Goal: Task Accomplishment & Management: Manage account settings

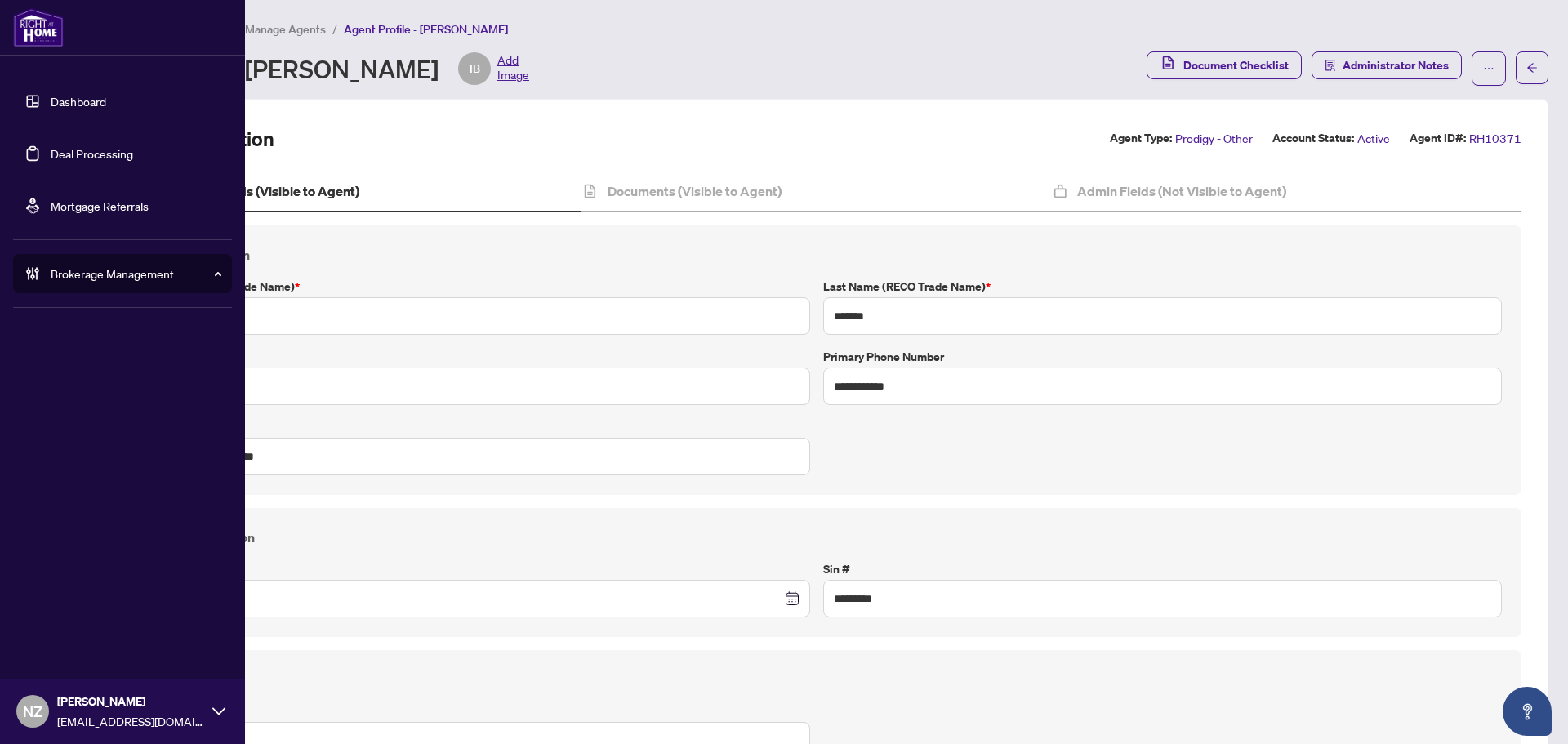
scroll to position [82, 0]
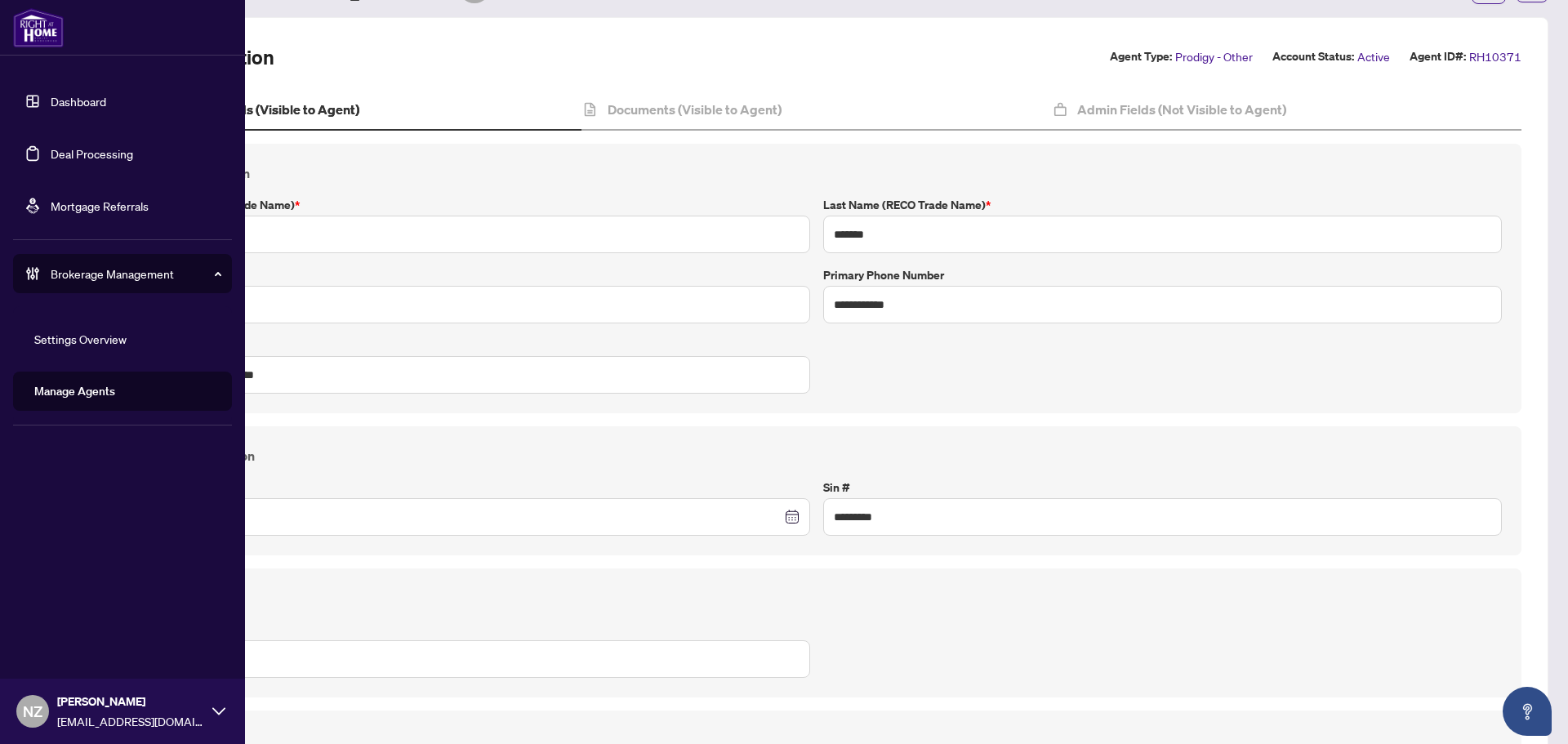
drag, startPoint x: 70, startPoint y: 149, endPoint x: 95, endPoint y: 164, distance: 29.2
click at [70, 149] on link "Deal Processing" at bounding box center [92, 153] width 82 height 14
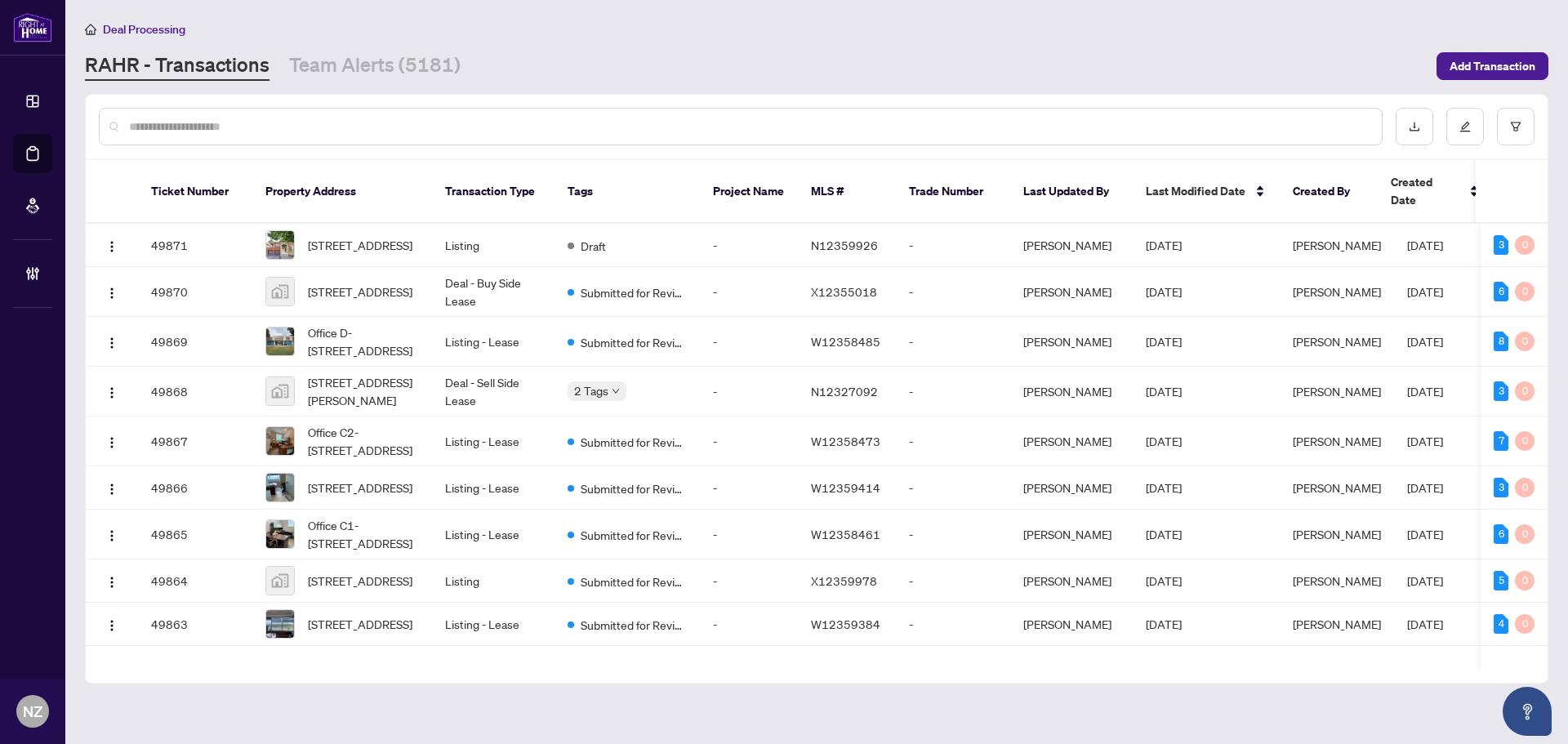
click at [220, 124] on input "text" at bounding box center [748, 126] width 1240 height 18
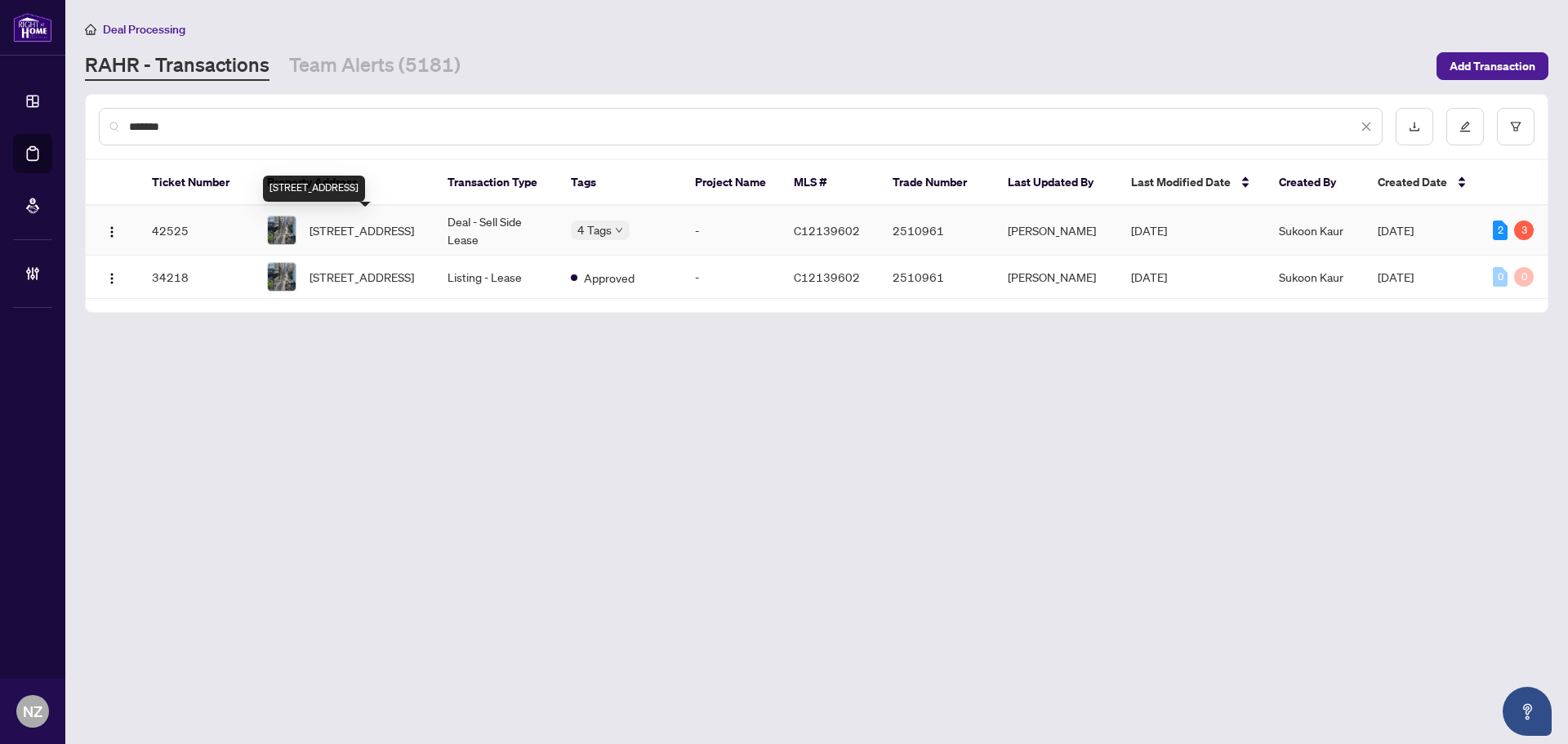
type input "*******"
click at [371, 234] on span "[STREET_ADDRESS]" at bounding box center [362, 230] width 104 height 18
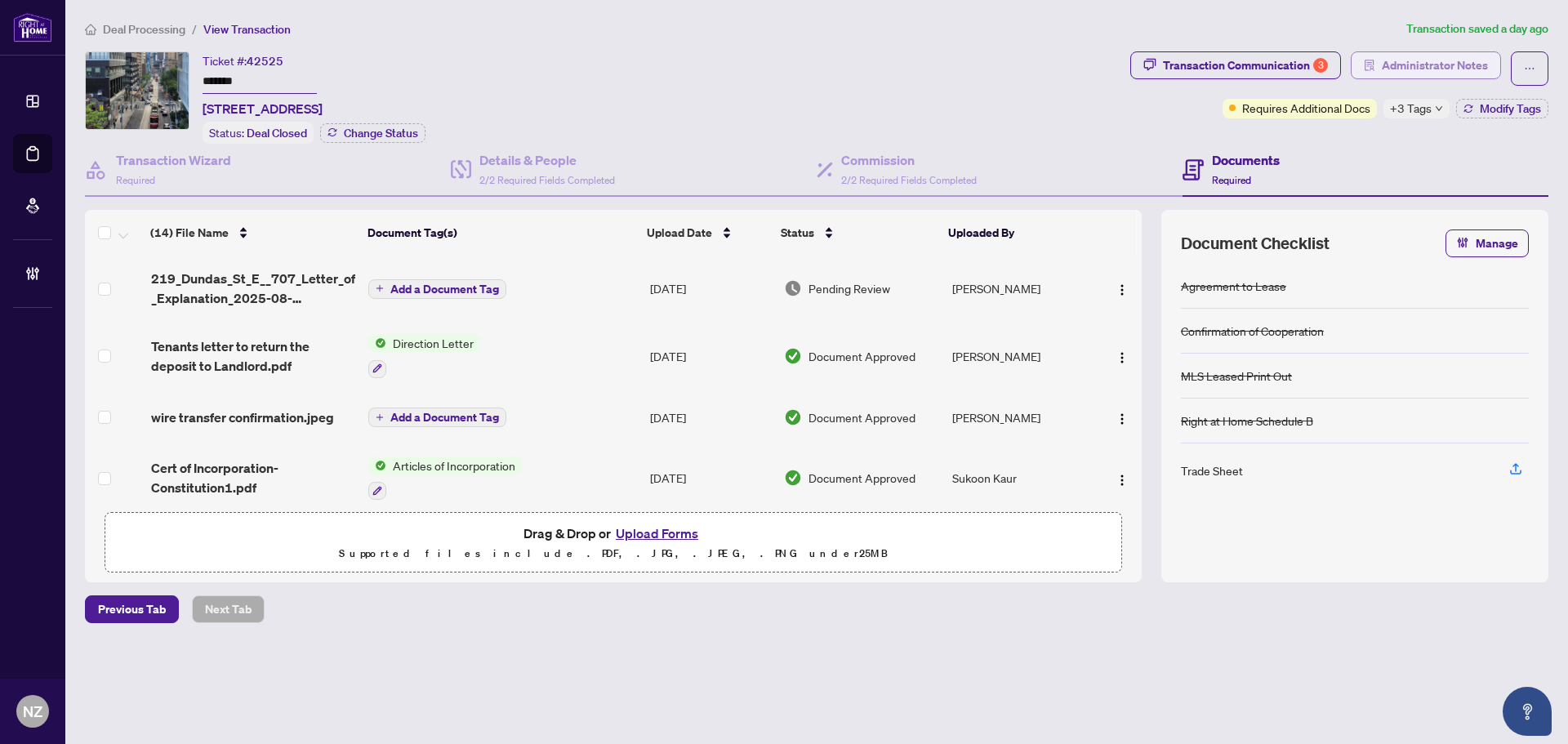
click at [1418, 66] on span "Administrator Notes" at bounding box center [1435, 65] width 106 height 26
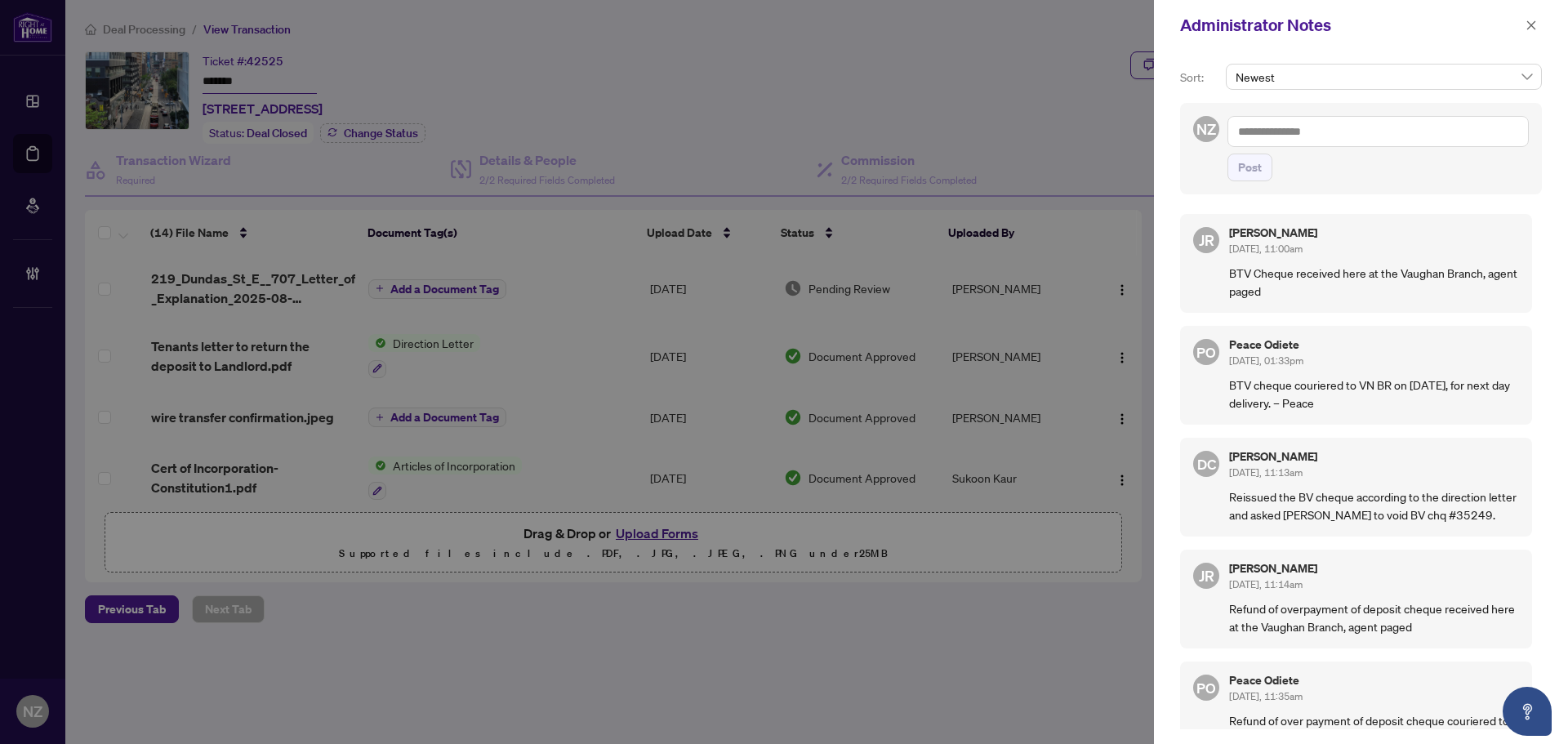
drag, startPoint x: 1535, startPoint y: 20, endPoint x: 1487, endPoint y: 91, distance: 85.7
click at [1535, 20] on icon "close" at bounding box center [1531, 25] width 12 height 12
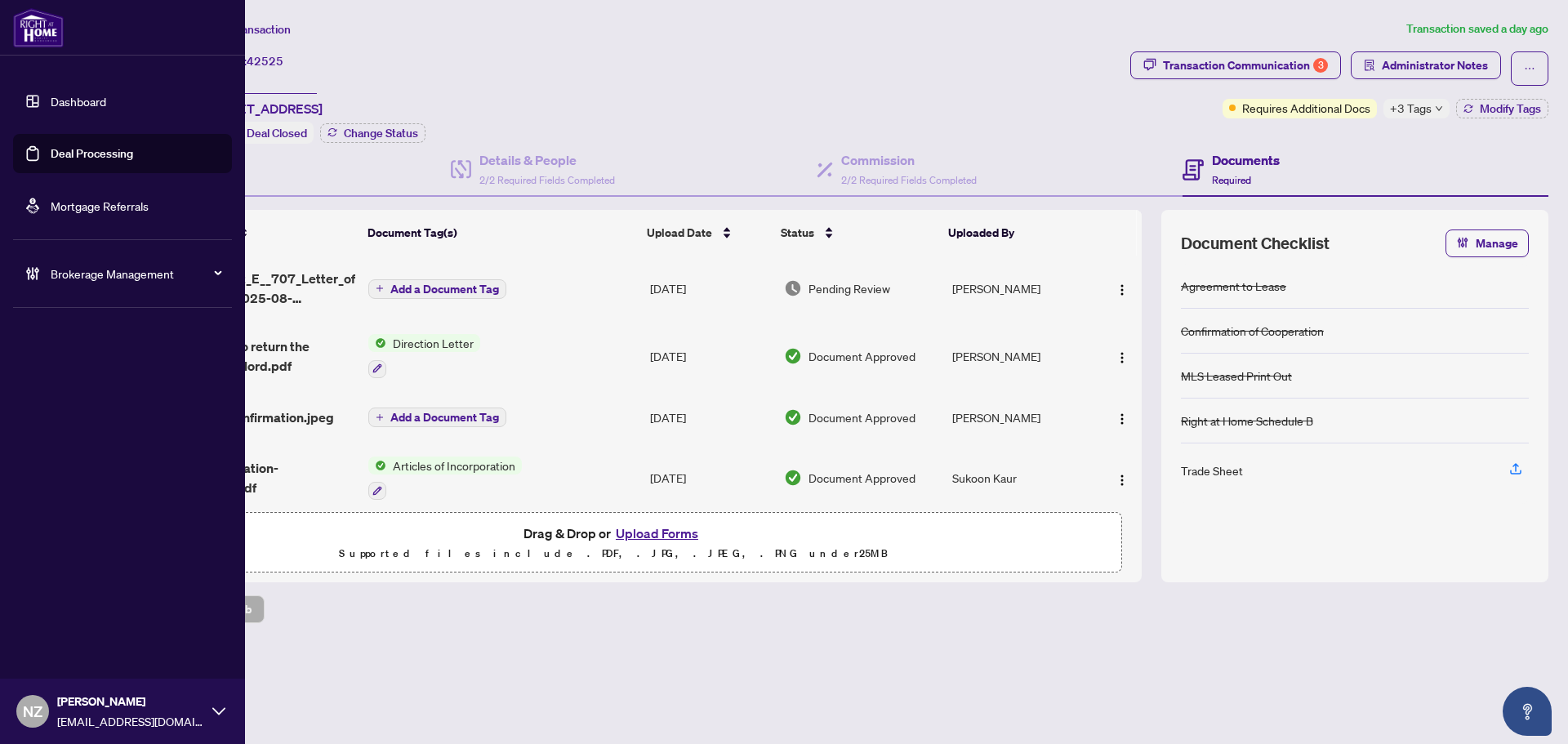
click at [114, 277] on span "Brokerage Management" at bounding box center [136, 273] width 170 height 18
click at [88, 398] on link "Manage Agents" at bounding box center [75, 391] width 81 height 14
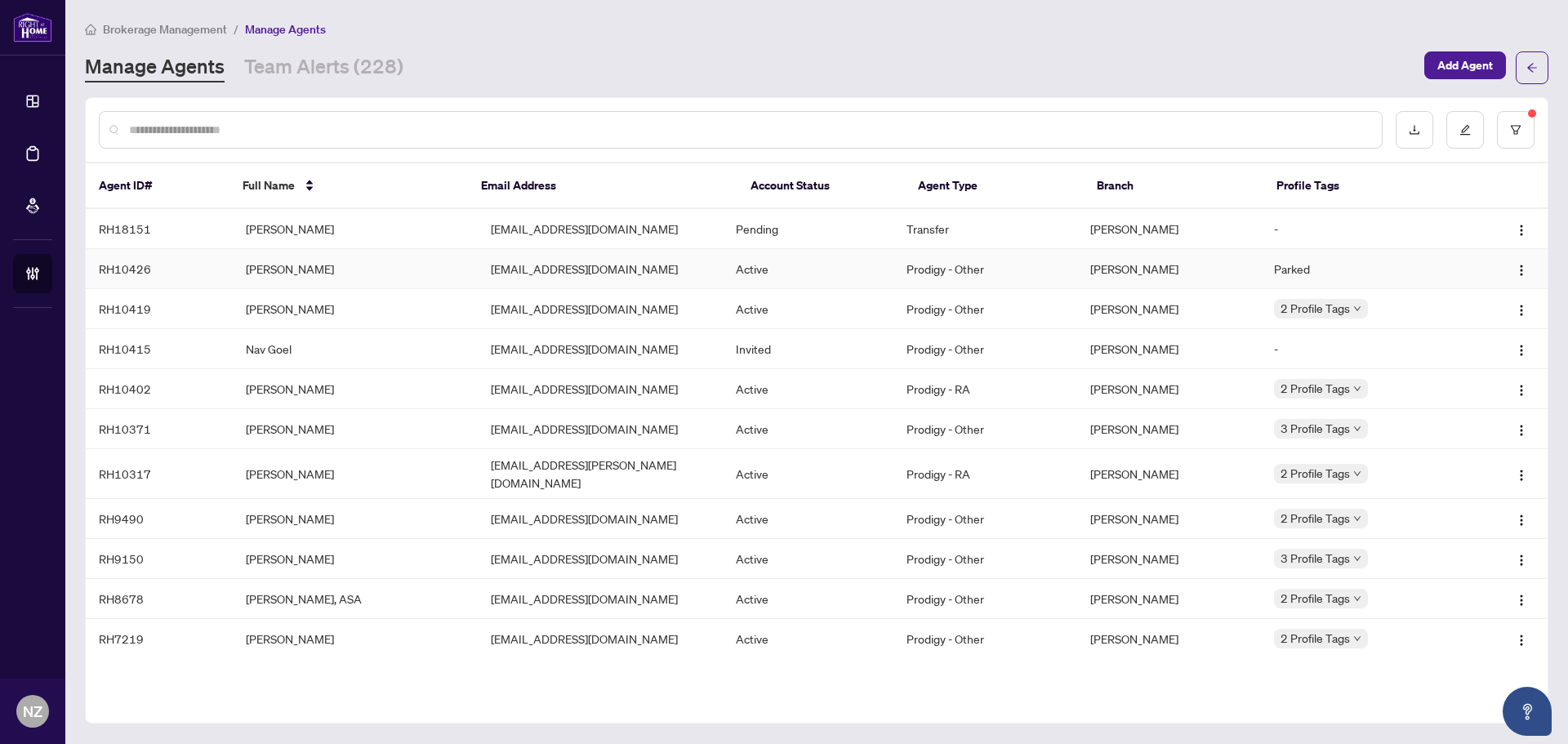
click at [296, 271] on td "[PERSON_NAME]" at bounding box center [355, 269] width 245 height 40
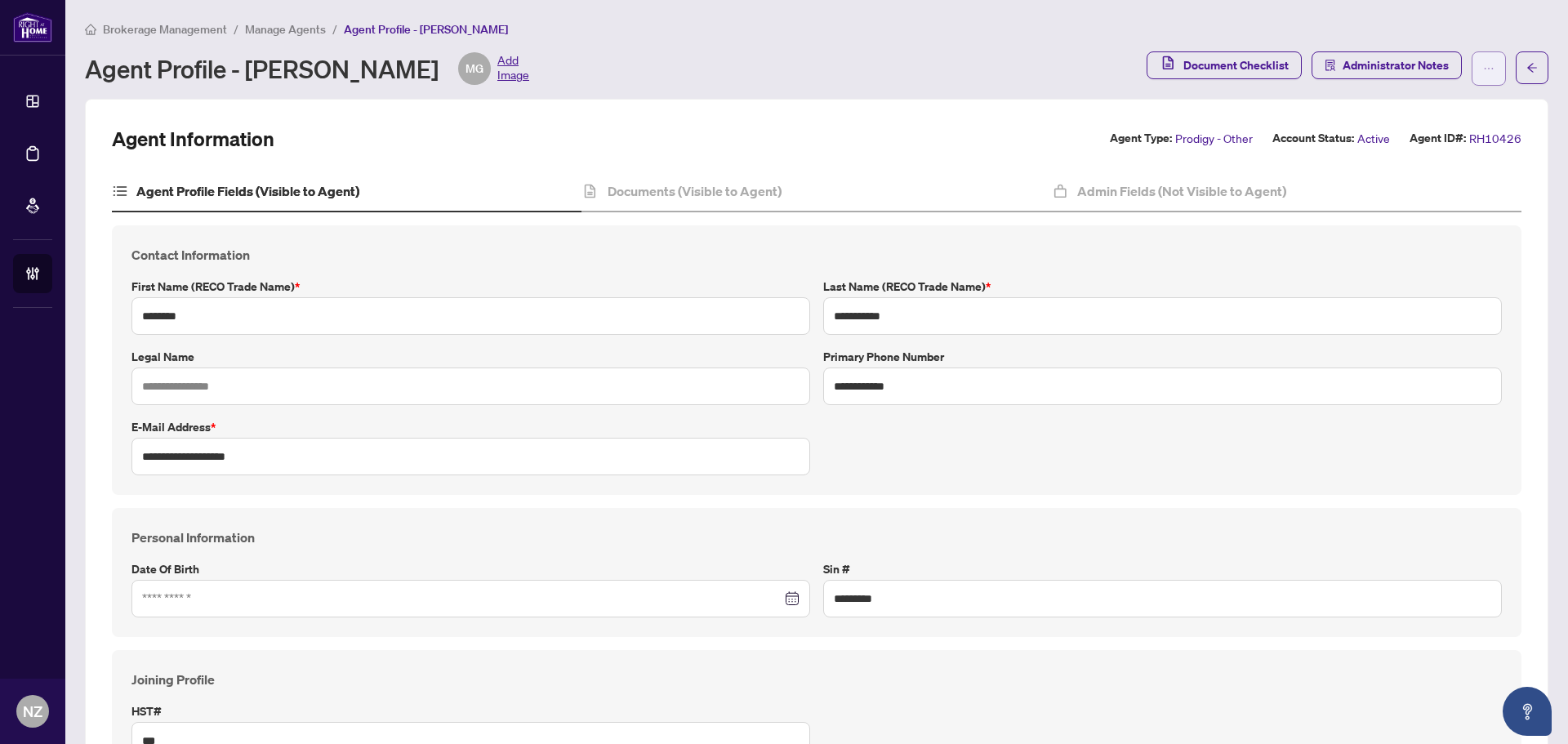
drag, startPoint x: 1470, startPoint y: 66, endPoint x: 1471, endPoint y: 79, distance: 13.0
click at [1483, 67] on icon "ellipsis" at bounding box center [1489, 69] width 12 height 12
click at [1409, 100] on span "Change Agent Type" at bounding box center [1424, 104] width 112 height 18
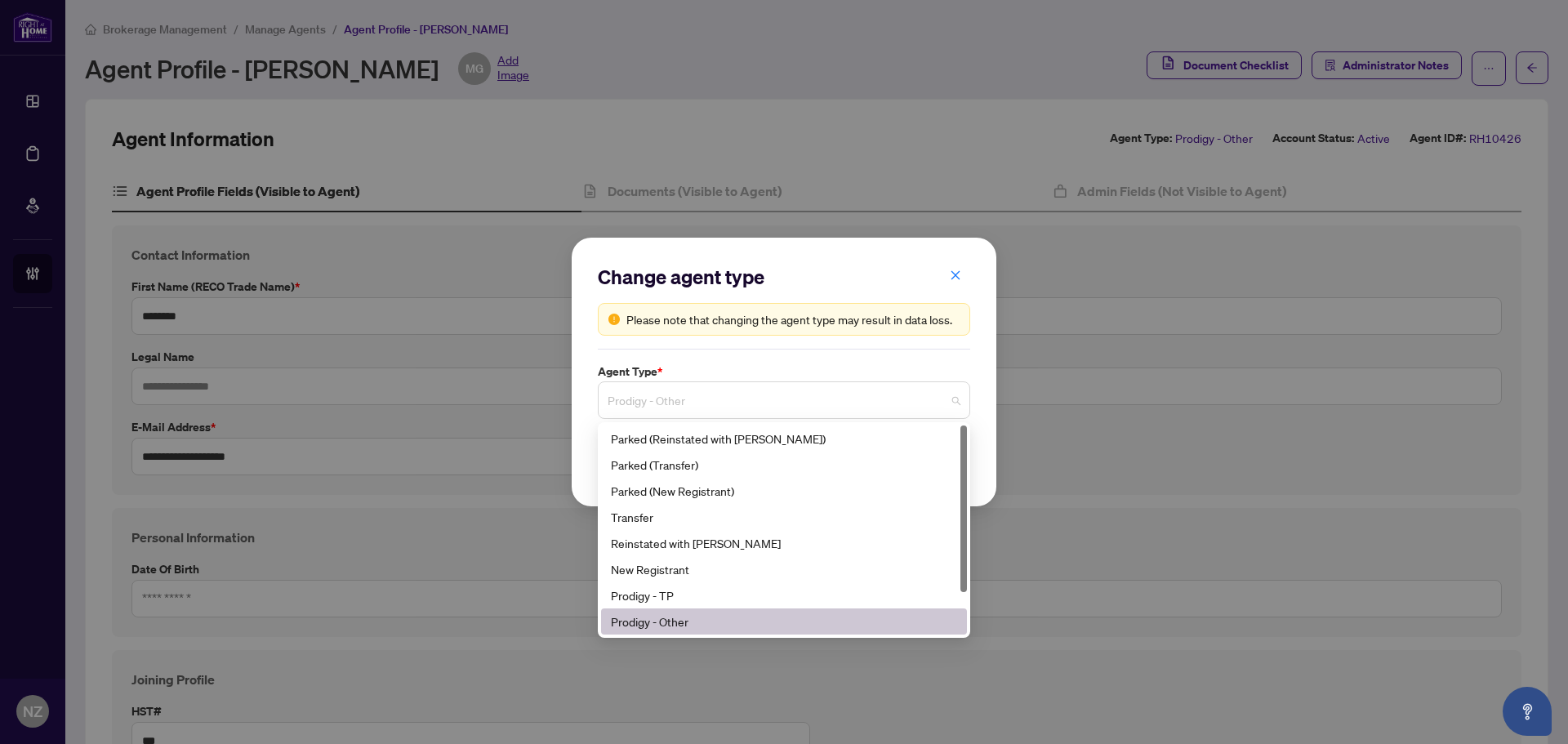
click at [736, 402] on span "Prodigy - Other" at bounding box center [784, 400] width 353 height 31
click at [702, 470] on div "Parked (Transfer)" at bounding box center [784, 464] width 346 height 18
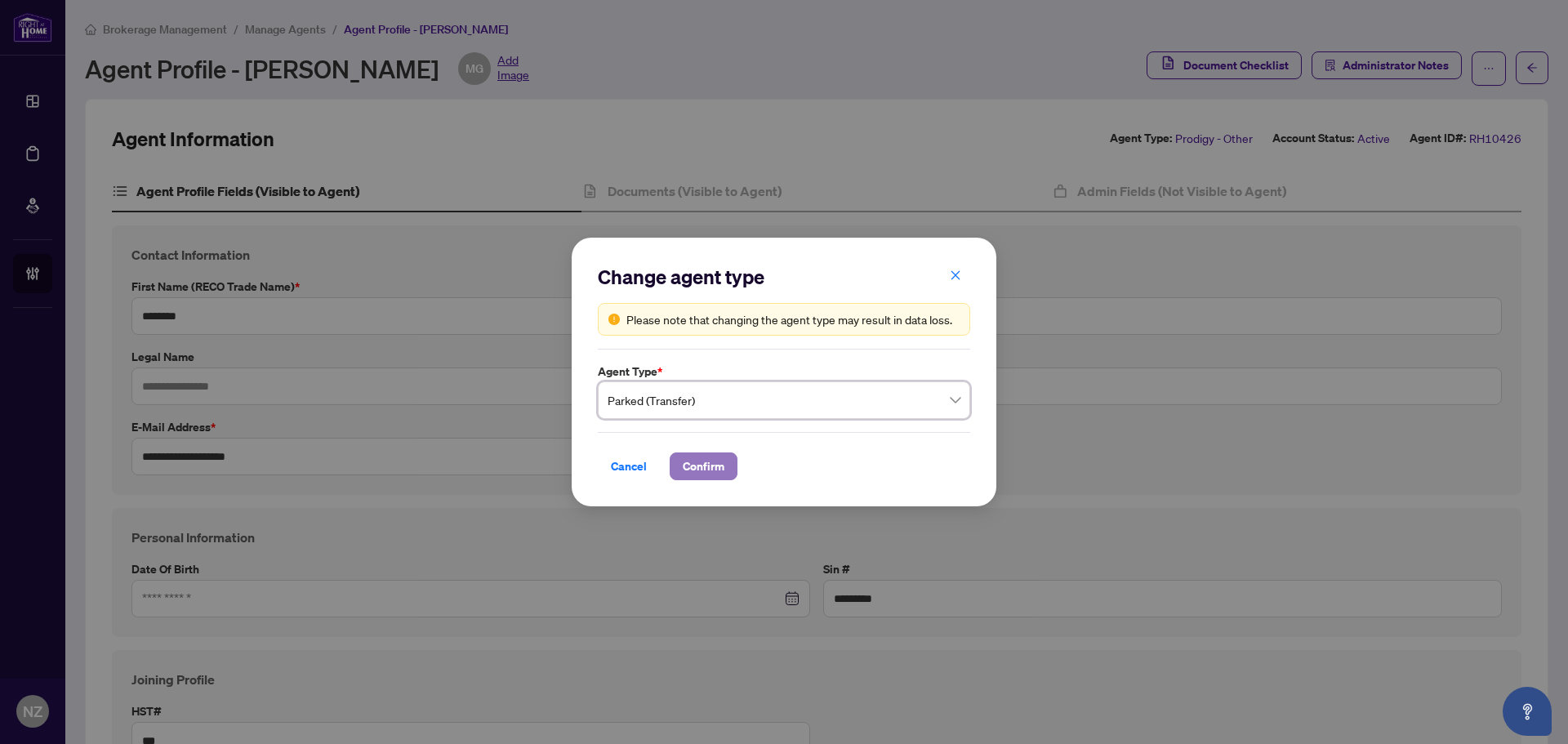
click at [699, 459] on span "Confirm" at bounding box center [703, 466] width 41 height 26
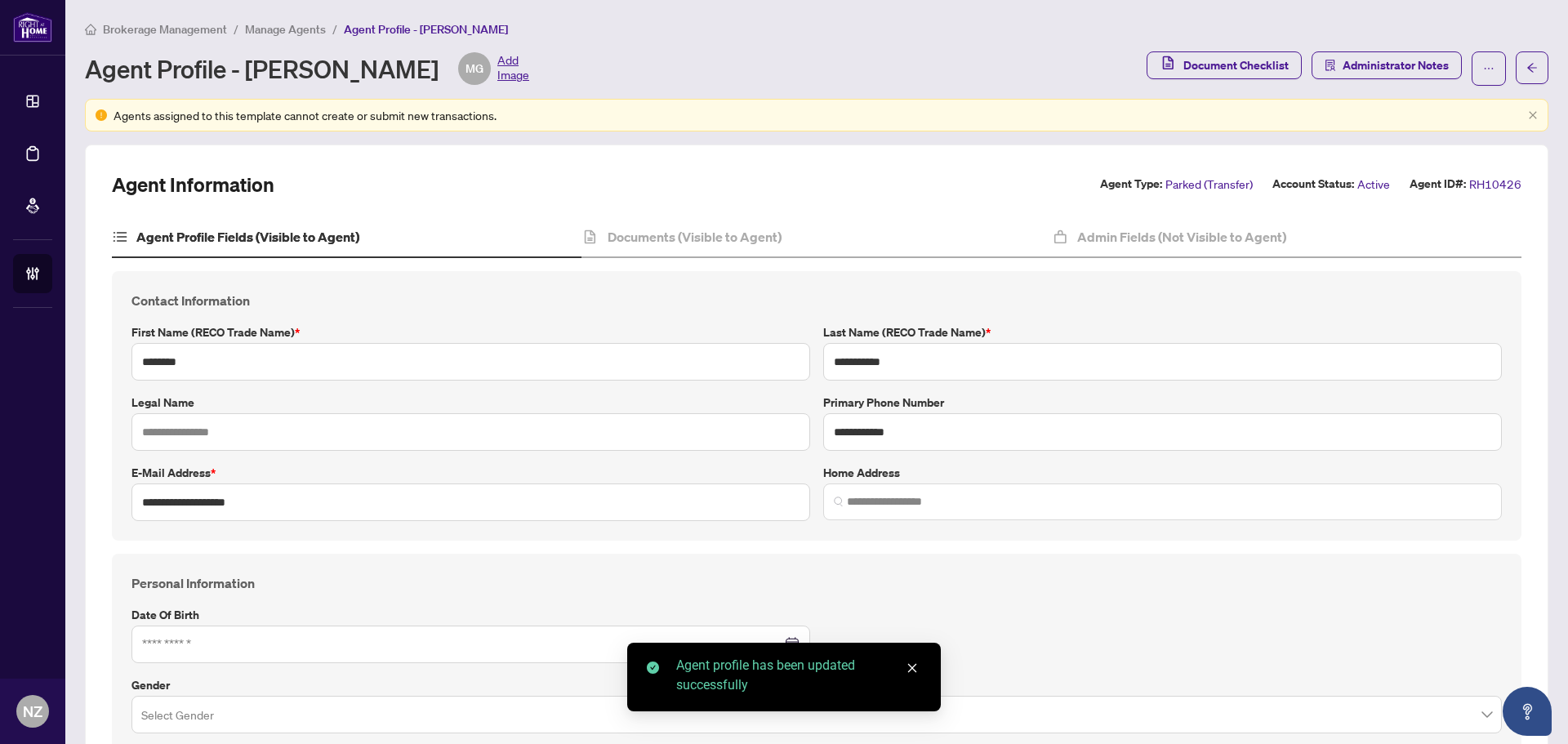
type input "****"
type input "**********"
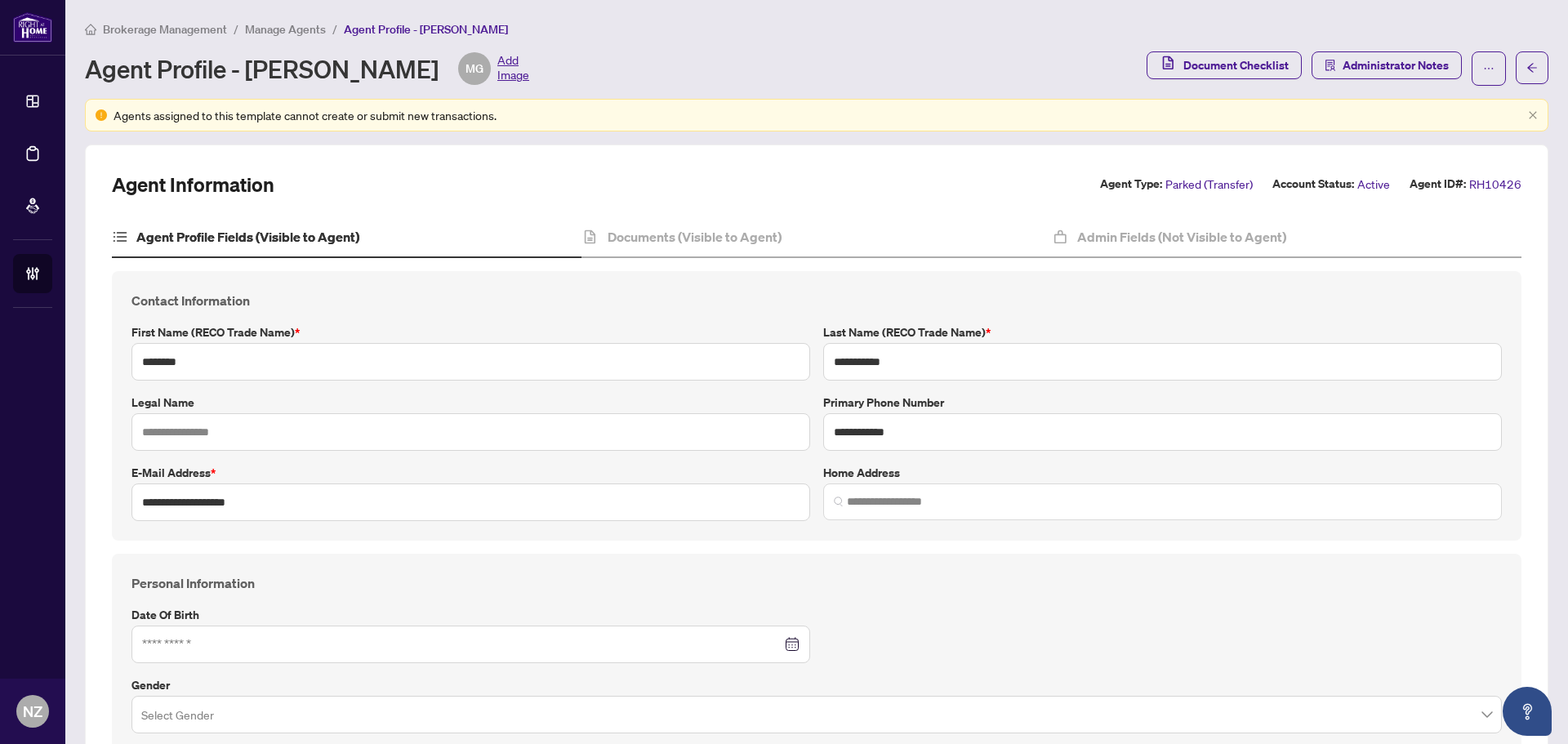
click at [284, 26] on span "Manage Agents" at bounding box center [285, 29] width 81 height 14
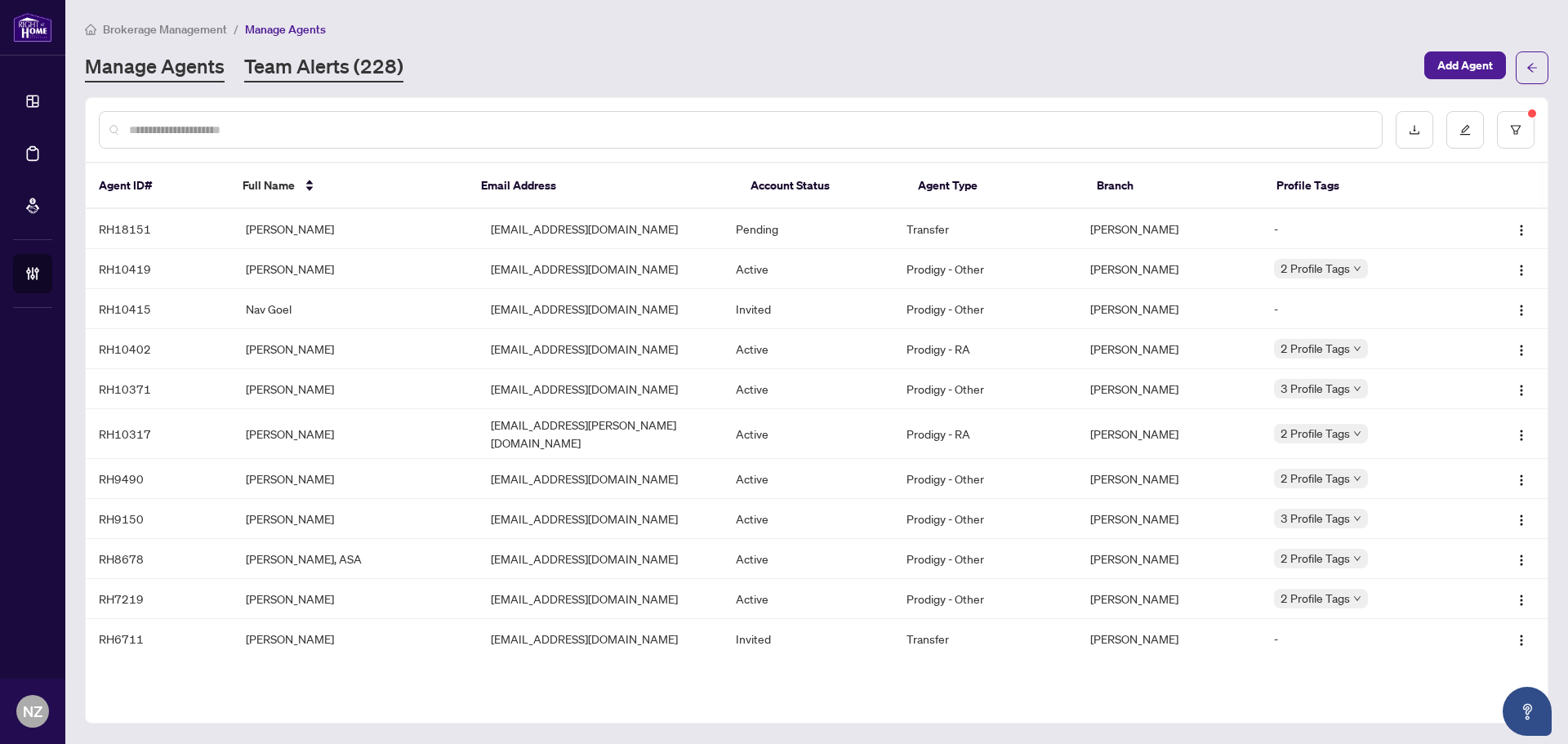
click at [315, 69] on link "Team Alerts (228)" at bounding box center [323, 67] width 159 height 29
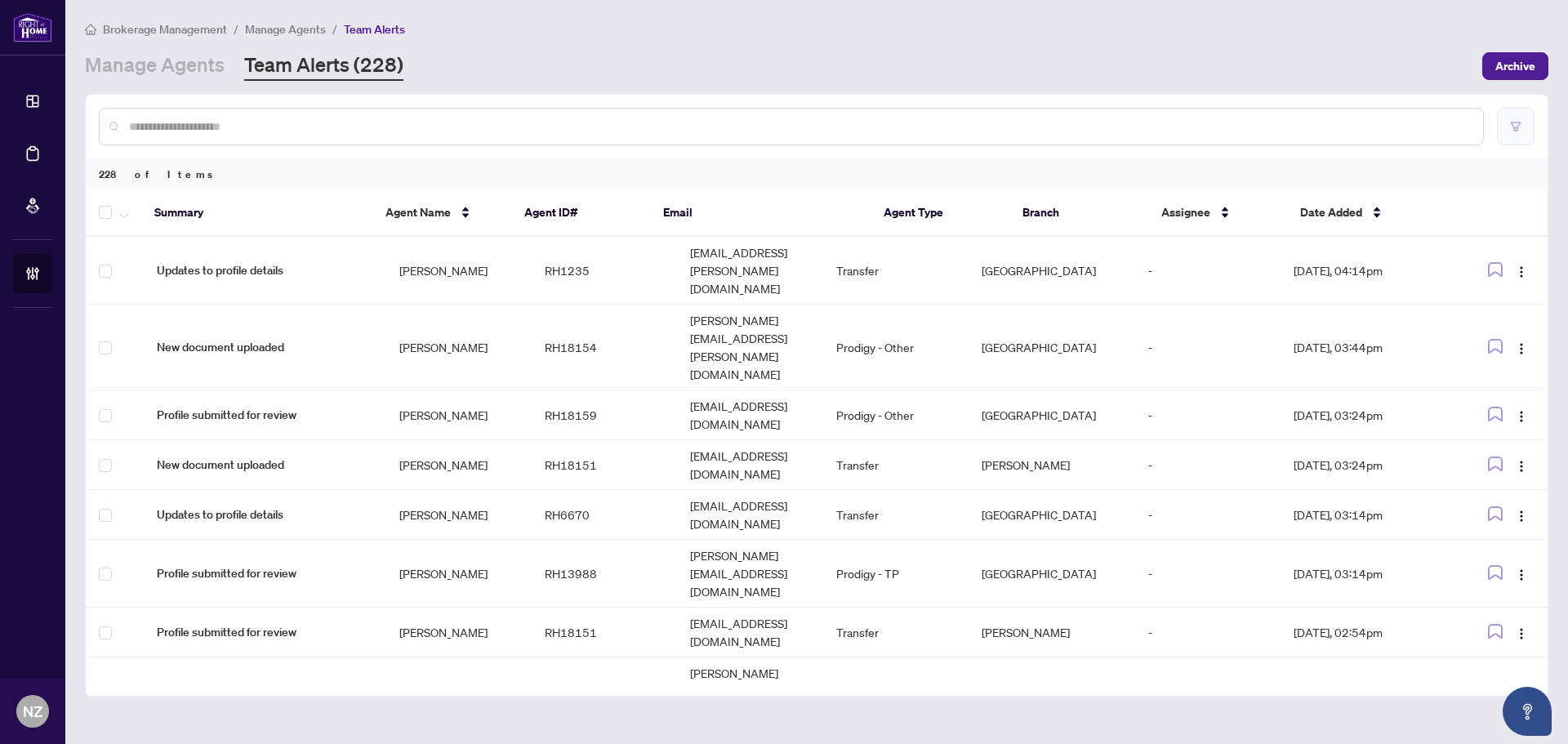
click at [1517, 130] on icon "filter" at bounding box center [1516, 126] width 10 height 9
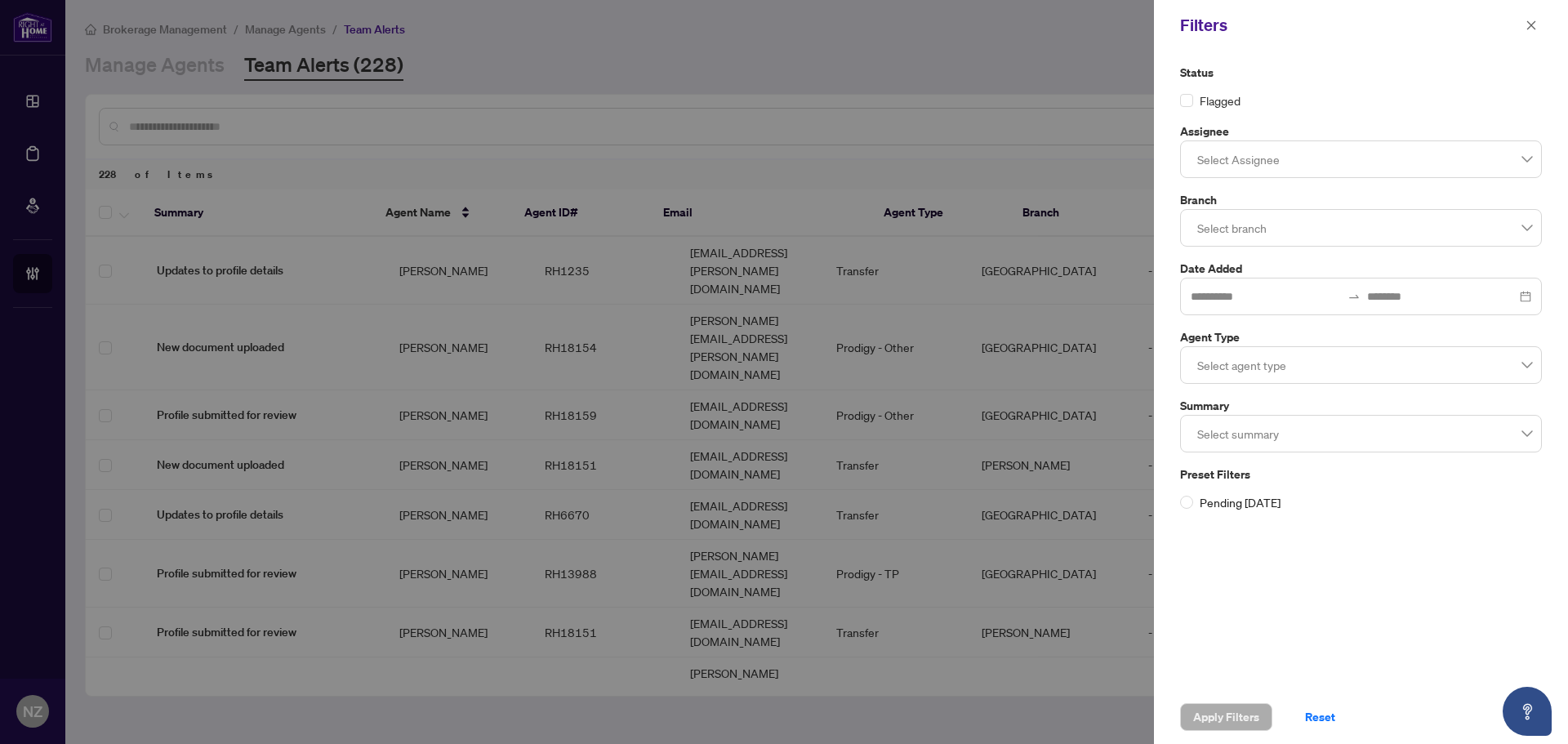
click at [1249, 226] on div at bounding box center [1361, 227] width 341 height 29
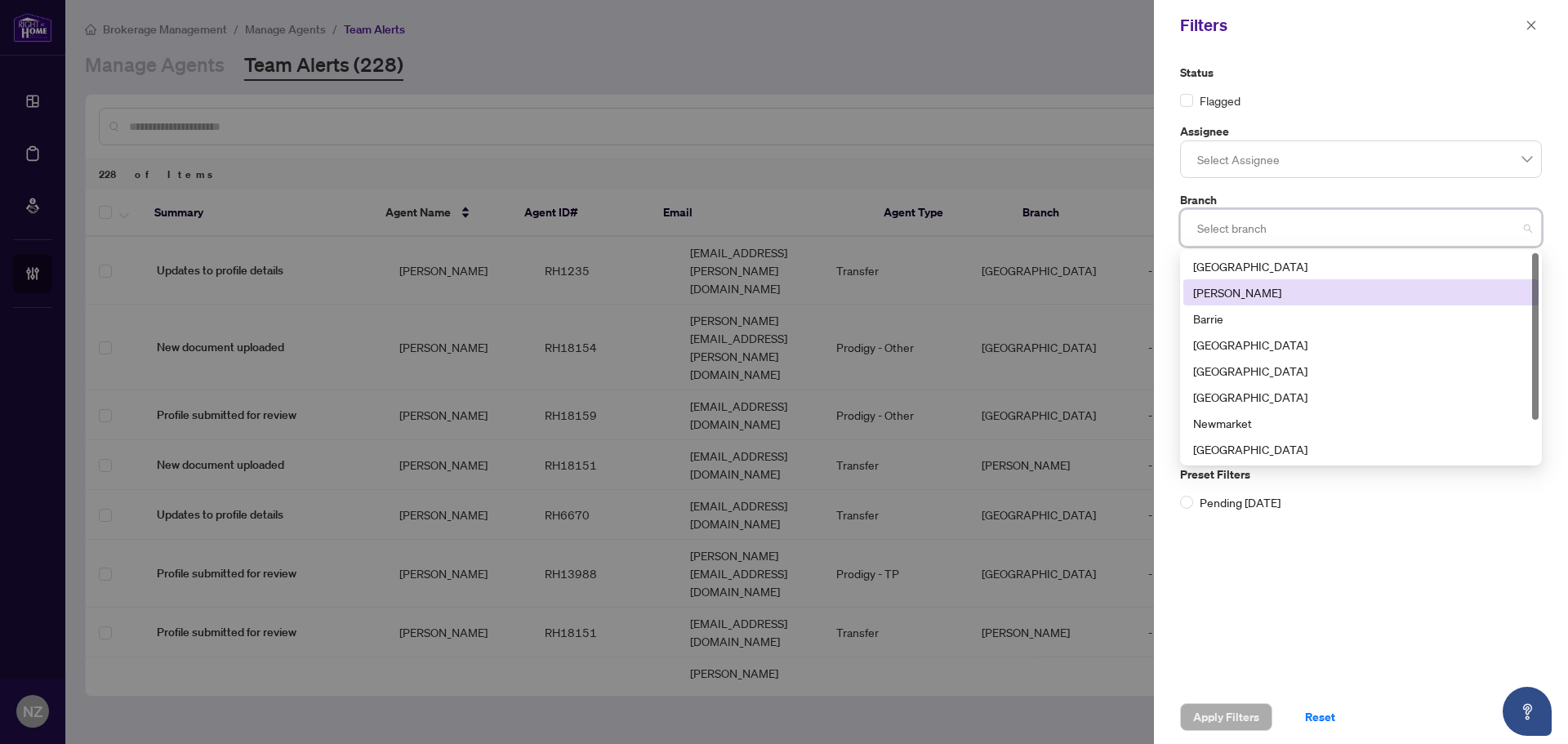
click at [1228, 295] on div "[PERSON_NAME]" at bounding box center [1361, 292] width 336 height 18
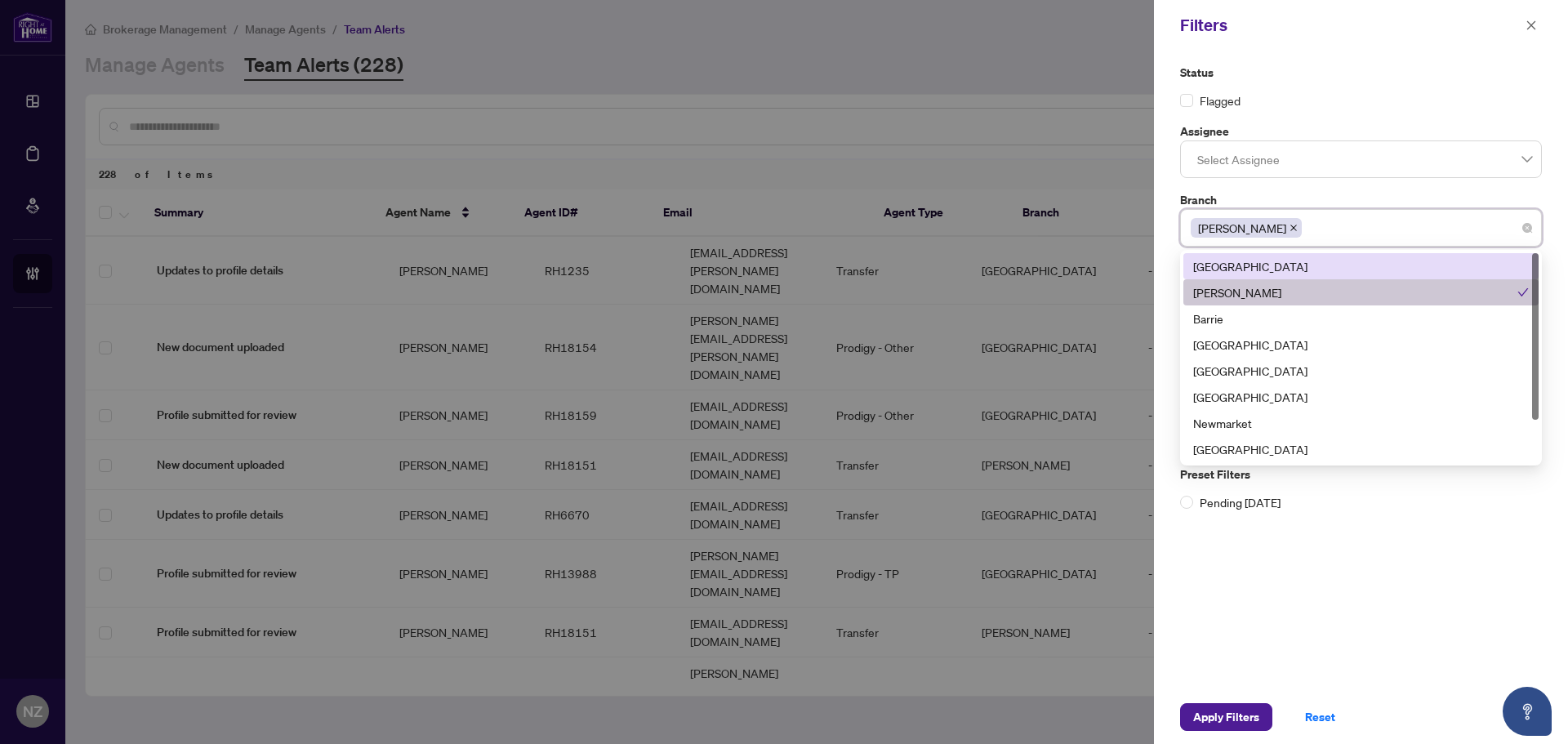
click at [1373, 83] on div "Status Flagged" at bounding box center [1361, 87] width 362 height 45
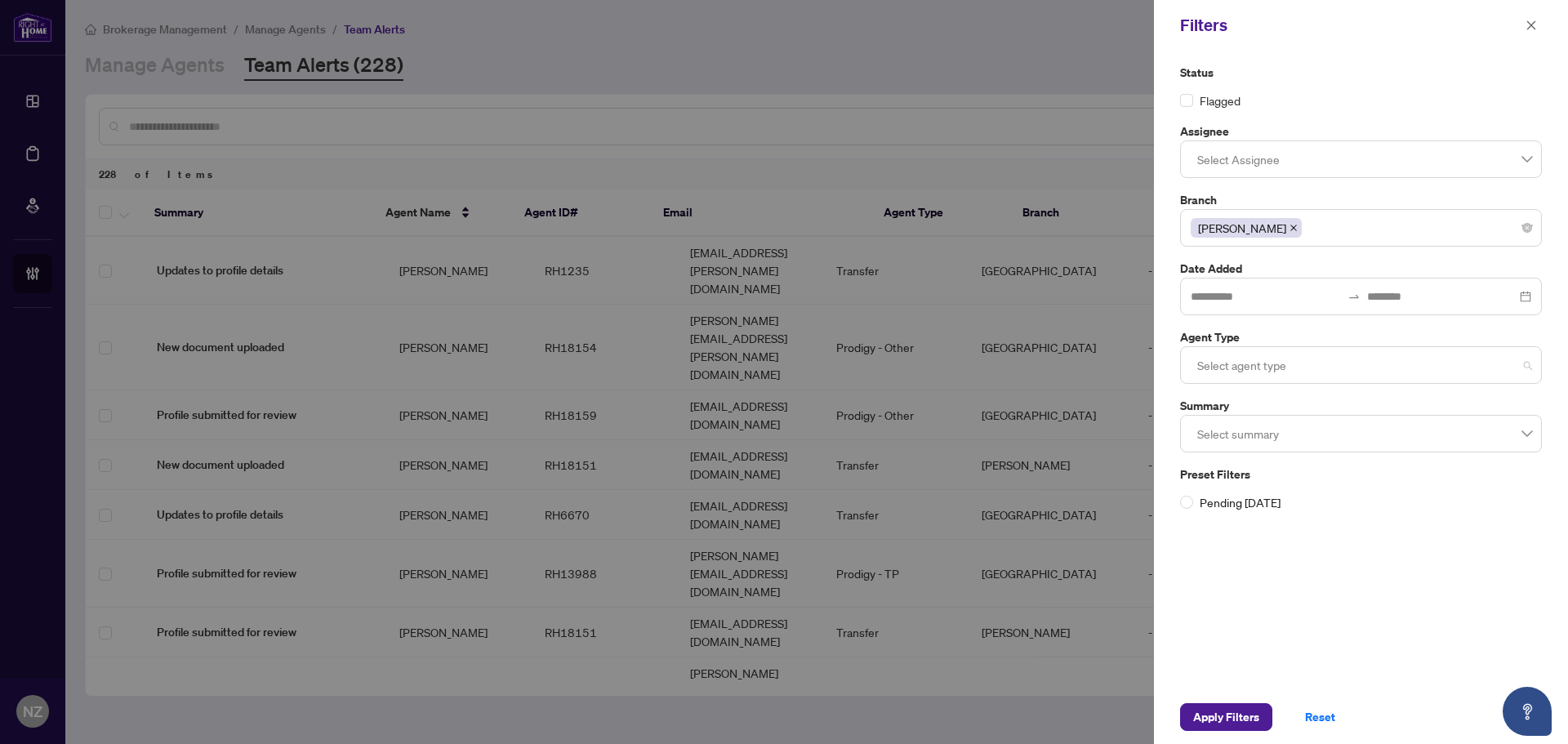
click at [1251, 373] on div at bounding box center [1361, 364] width 341 height 29
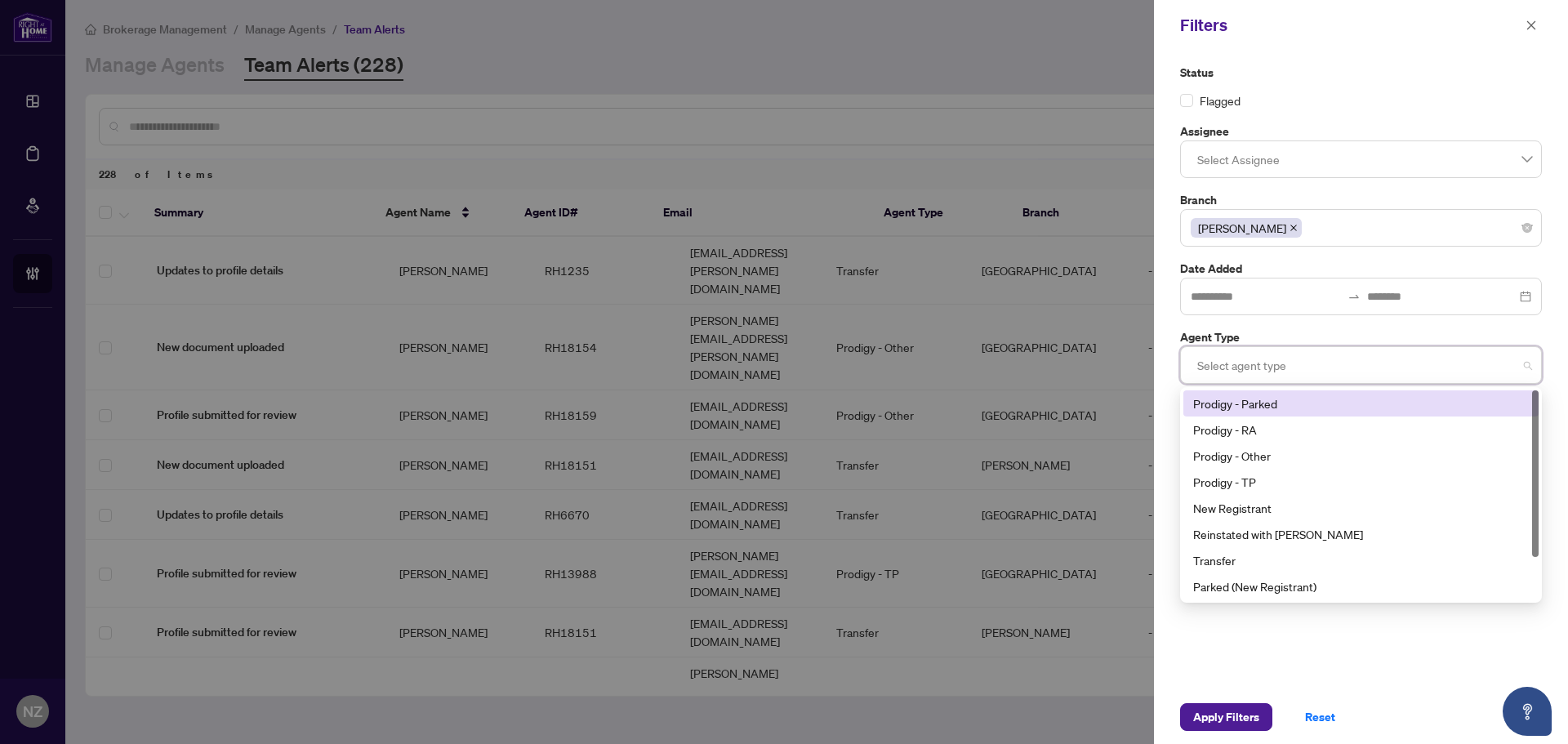
click at [1311, 96] on div "Flagged" at bounding box center [1361, 100] width 362 height 18
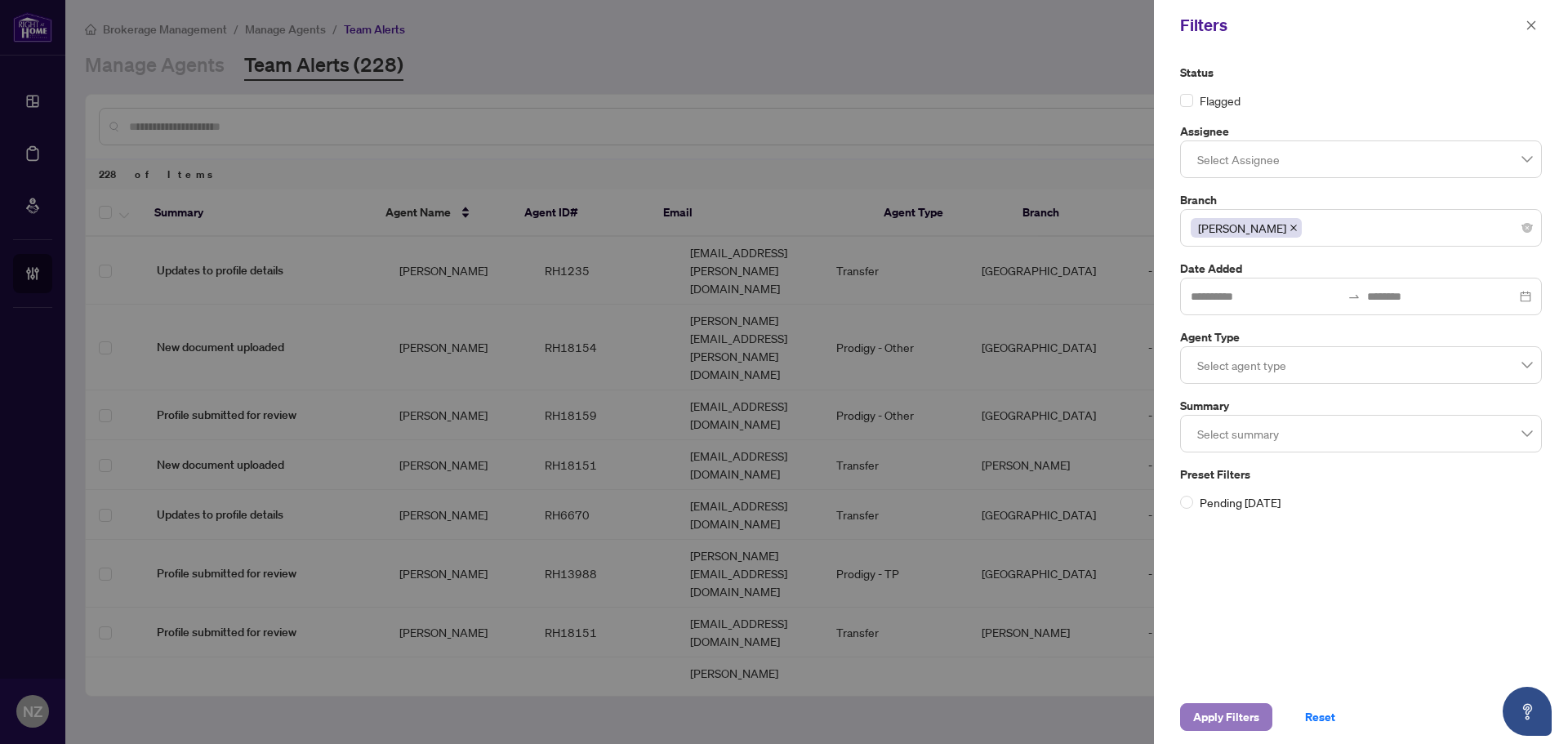
click at [1223, 715] on span "Apply Filters" at bounding box center [1226, 716] width 66 height 26
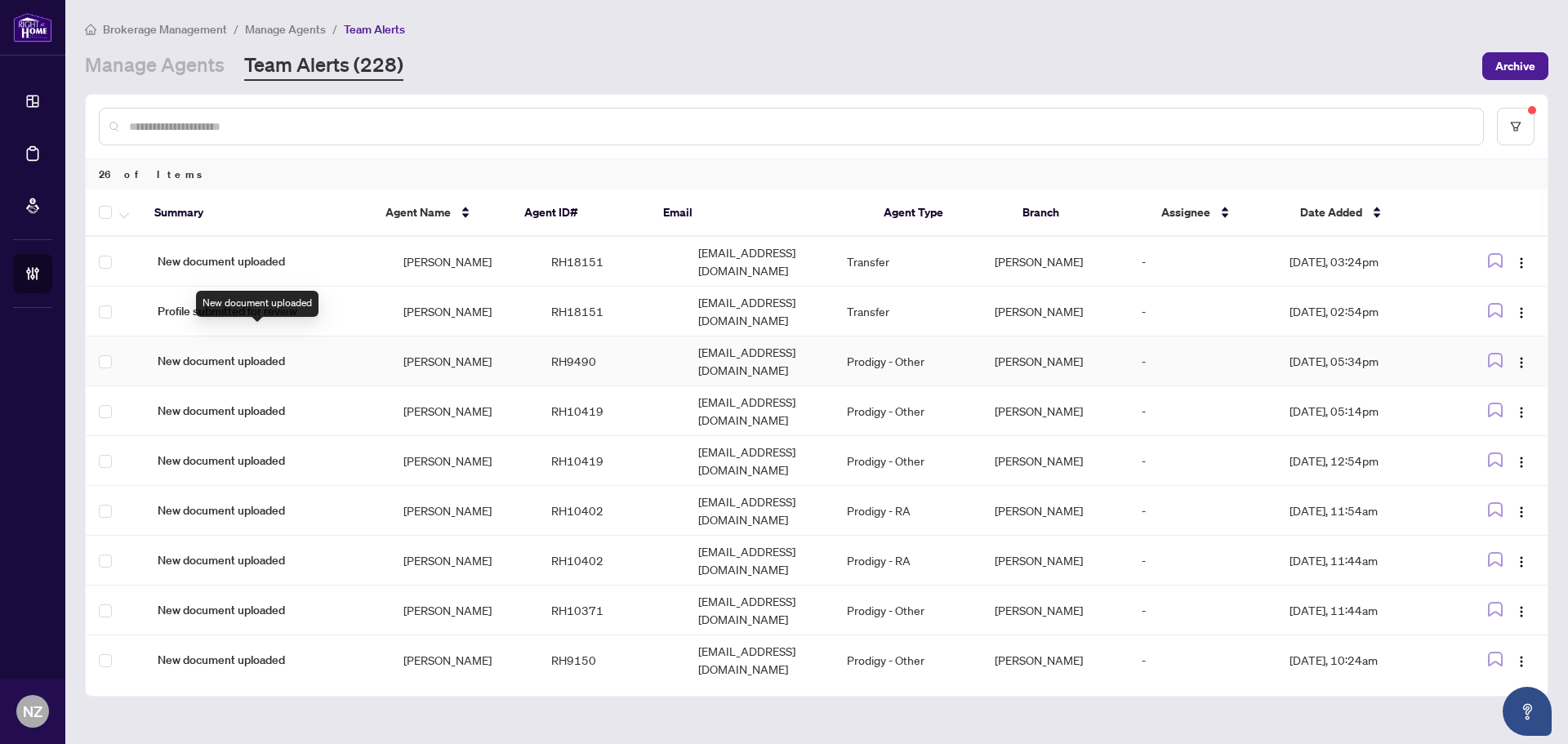
click at [216, 352] on span "New document uploaded" at bounding box center [267, 360] width 220 height 18
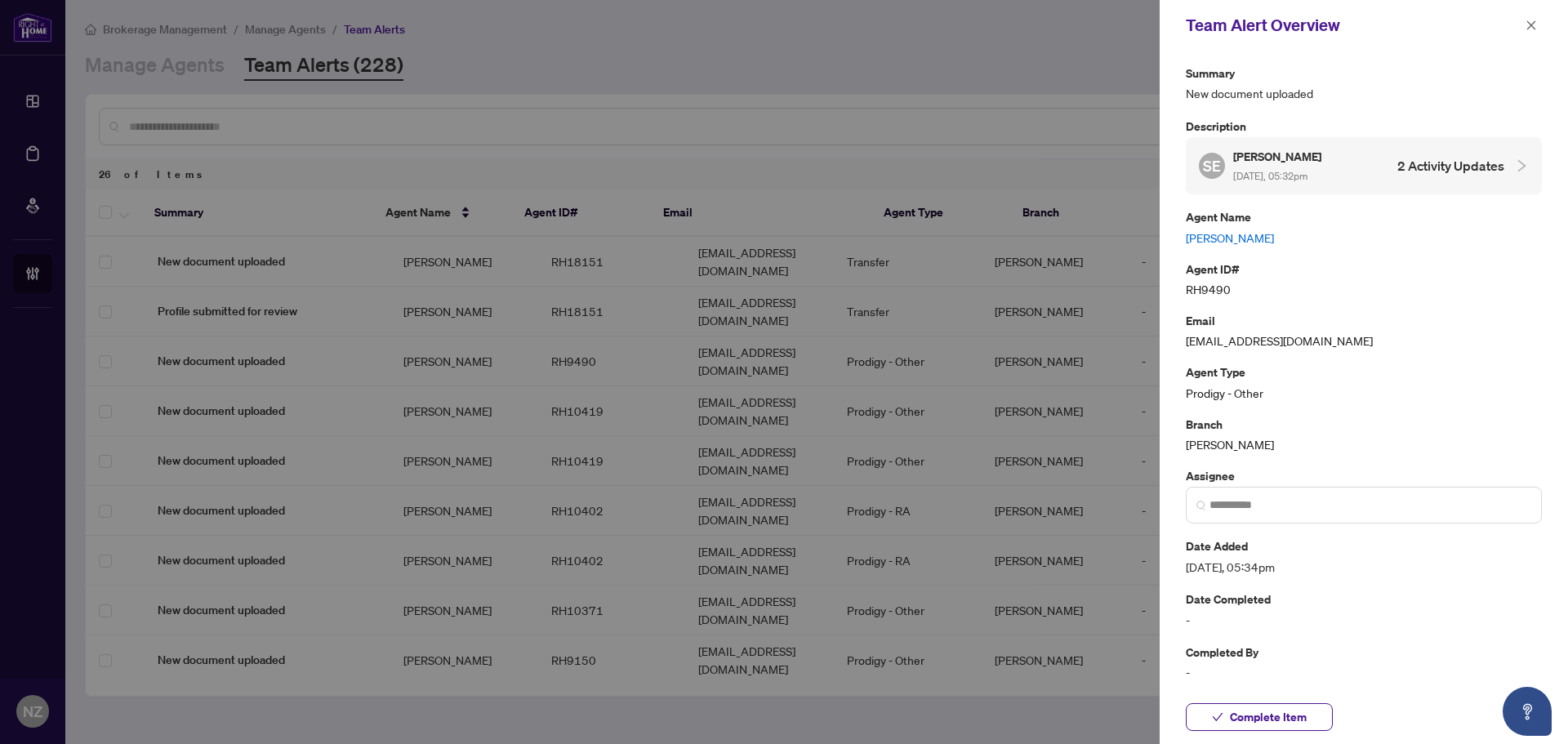
drag, startPoint x: 1321, startPoint y: 153, endPoint x: 1321, endPoint y: 182, distance: 29.0
click at [1321, 153] on h5 "[PERSON_NAME]" at bounding box center [1278, 157] width 91 height 19
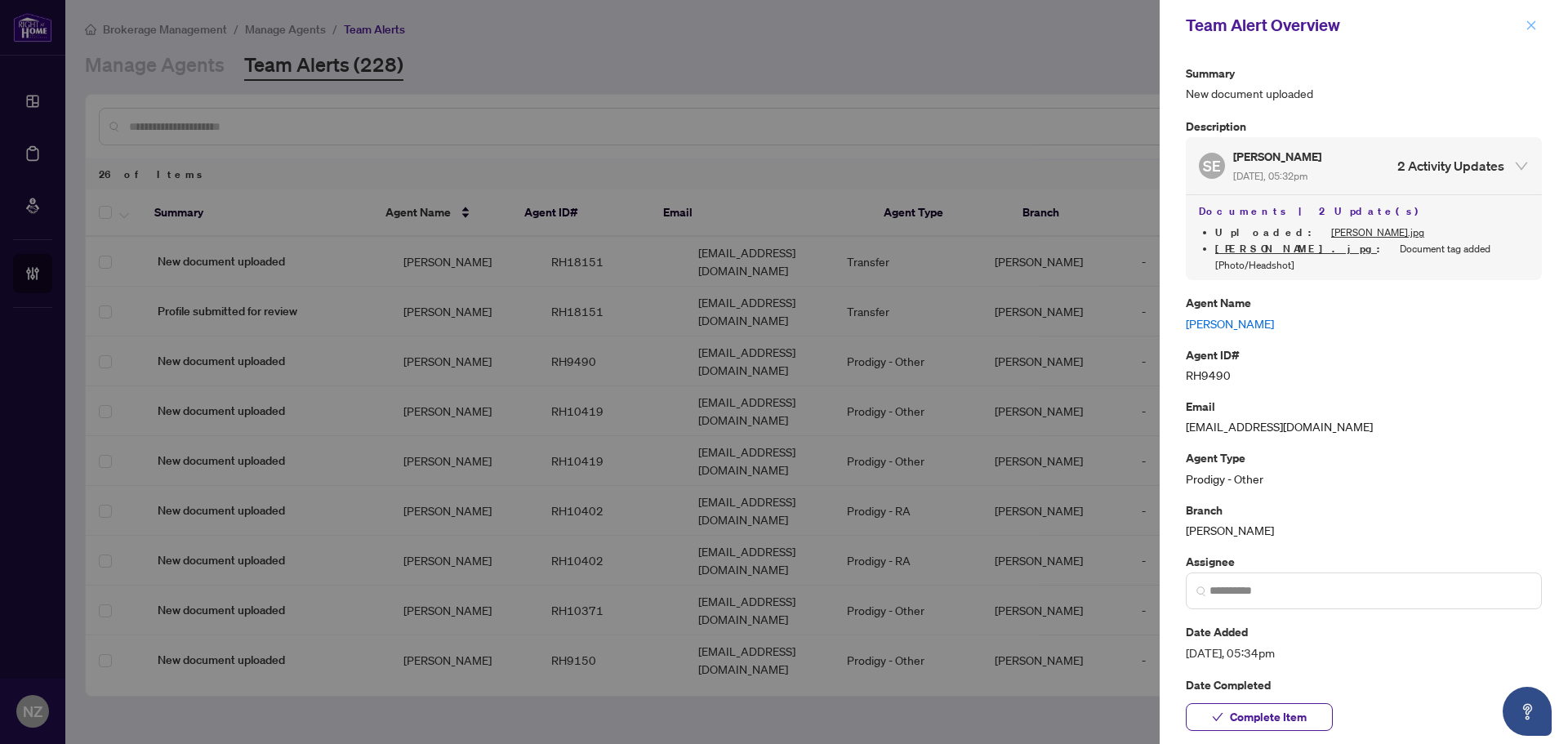
click at [1532, 26] on icon "close" at bounding box center [1531, 24] width 9 height 9
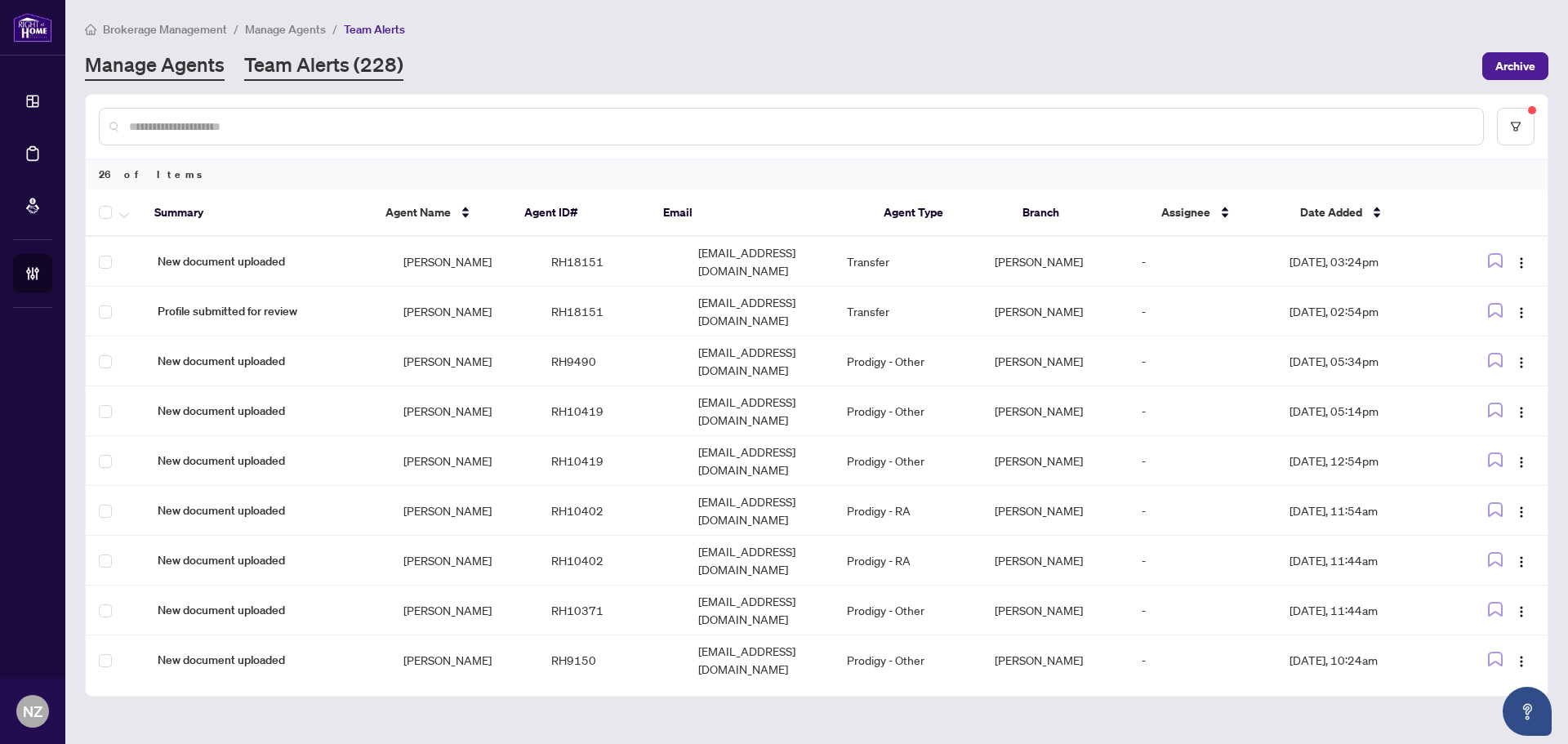
click at [194, 66] on link "Manage Agents" at bounding box center [155, 66] width 140 height 29
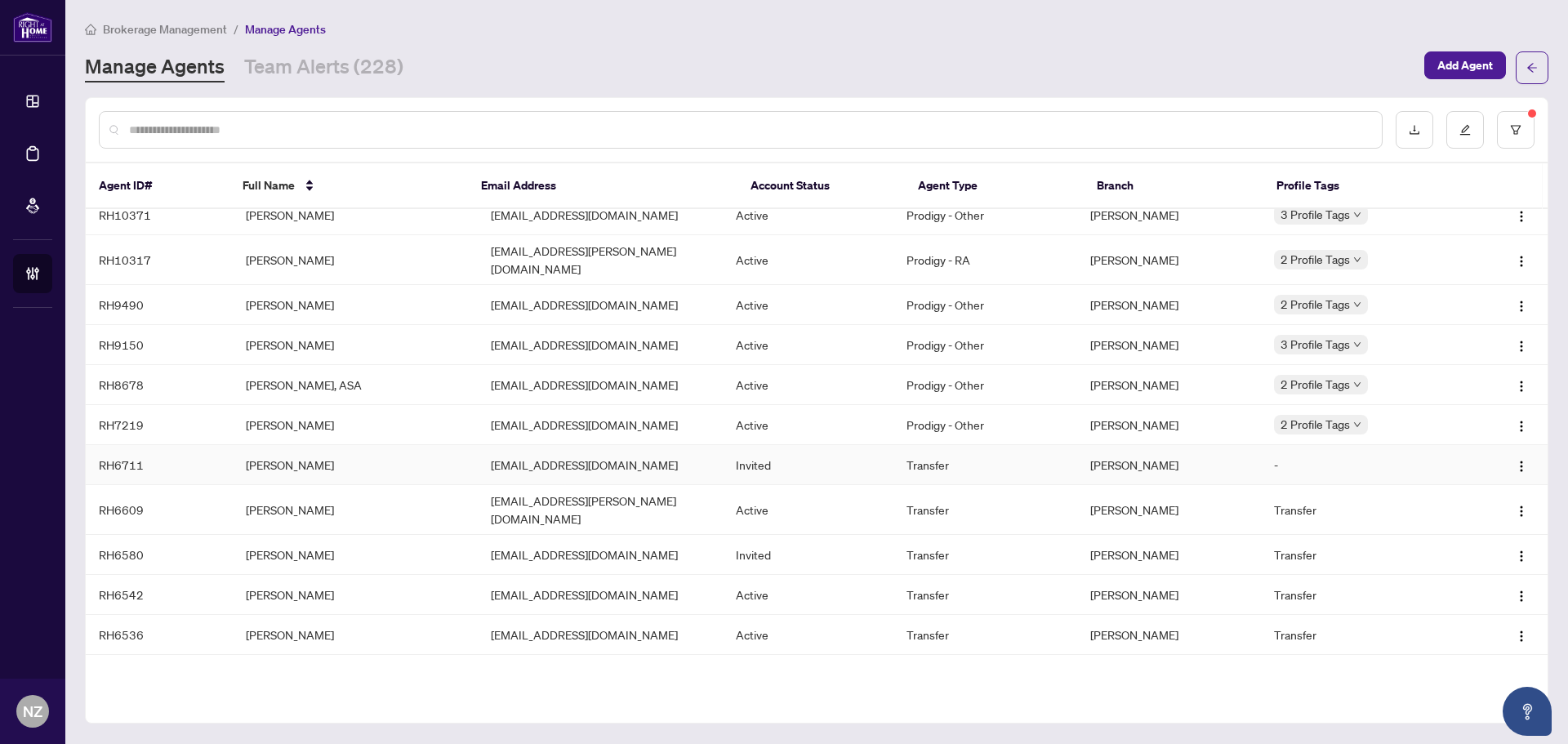
scroll to position [82, 0]
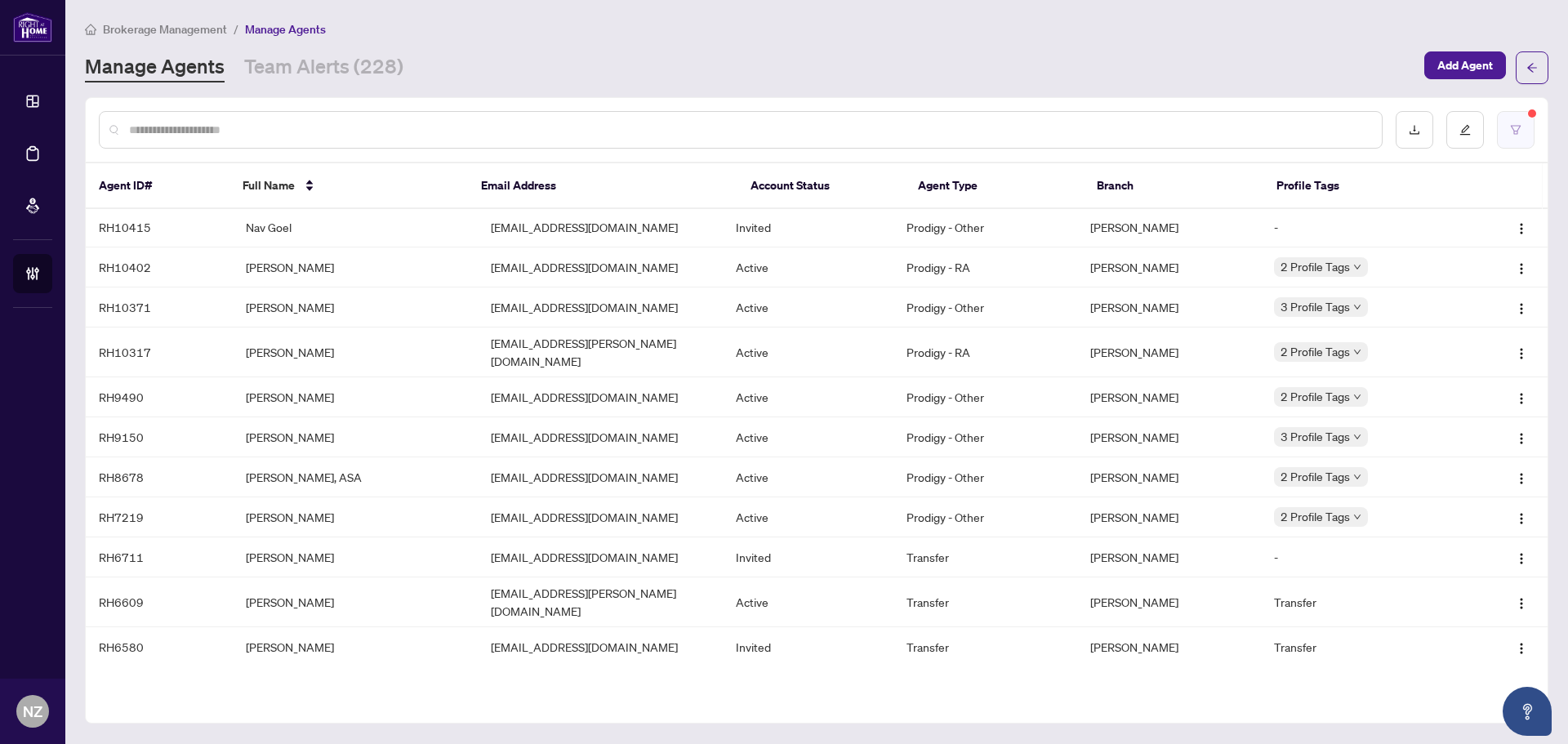
click at [1511, 124] on icon "filter" at bounding box center [1516, 130] width 12 height 12
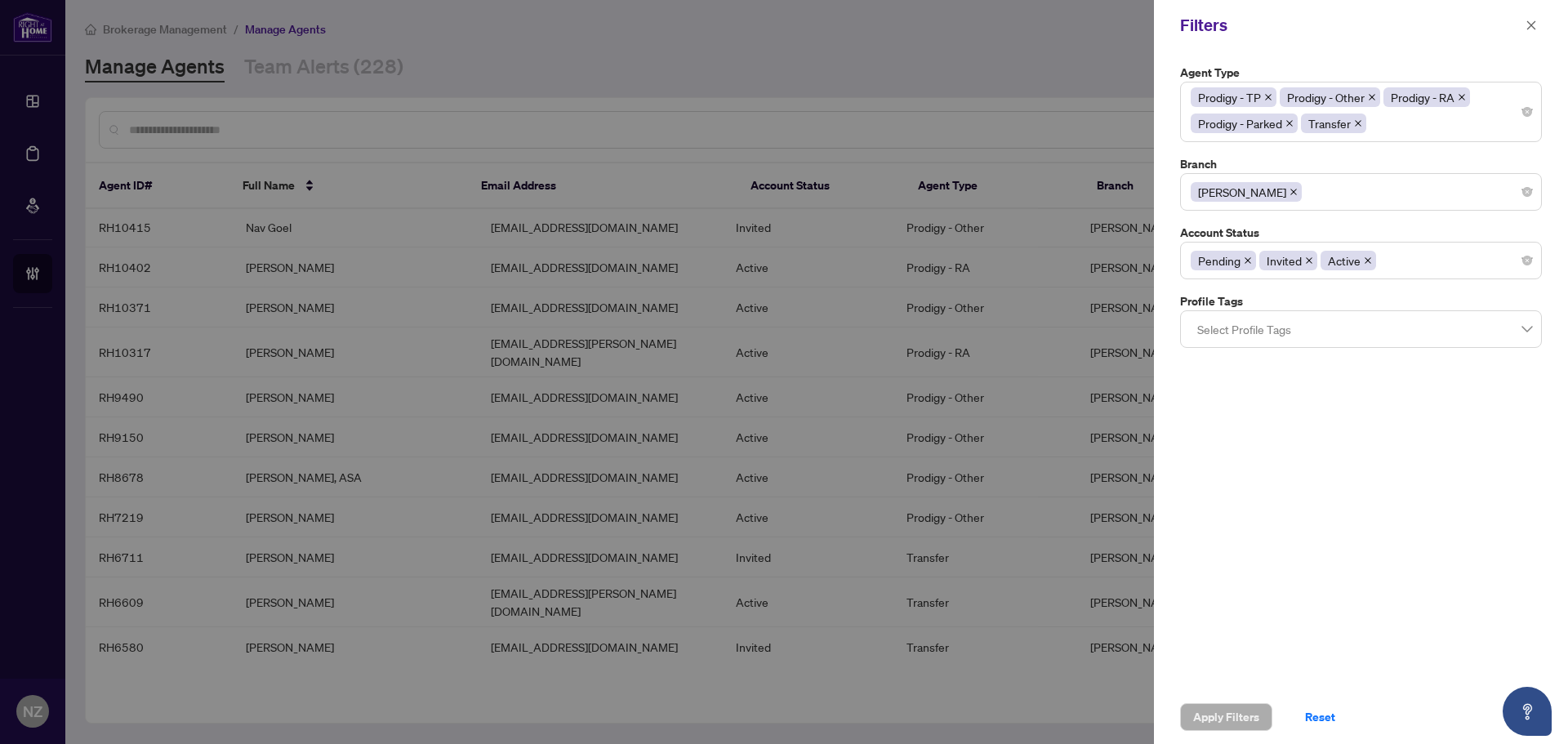
click at [1465, 129] on div "Prodigy - TP Prodigy - Other Prodigy - RA Prodigy - Parked Transfer" at bounding box center [1361, 112] width 341 height 52
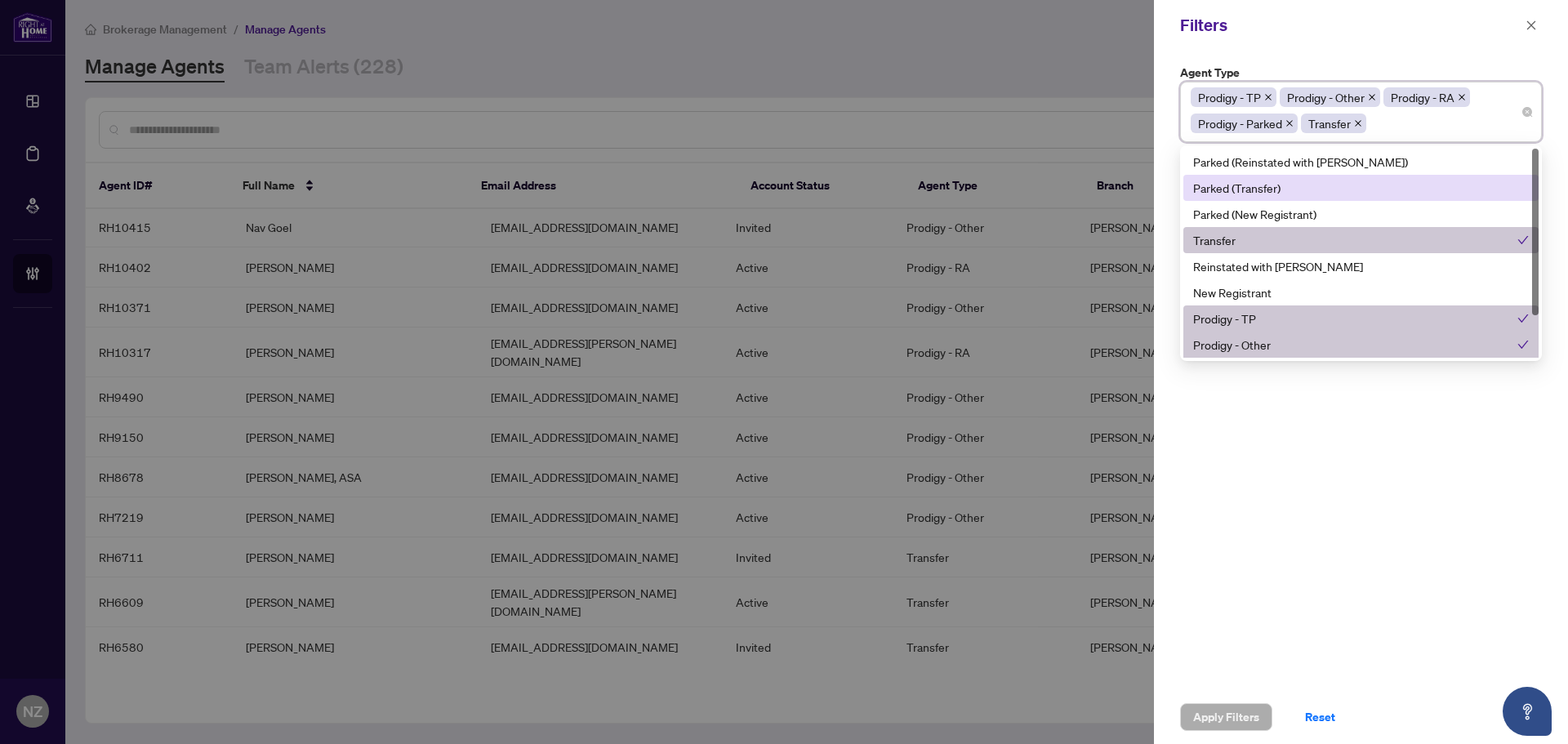
click at [1276, 193] on div "Parked (Transfer)" at bounding box center [1361, 187] width 336 height 18
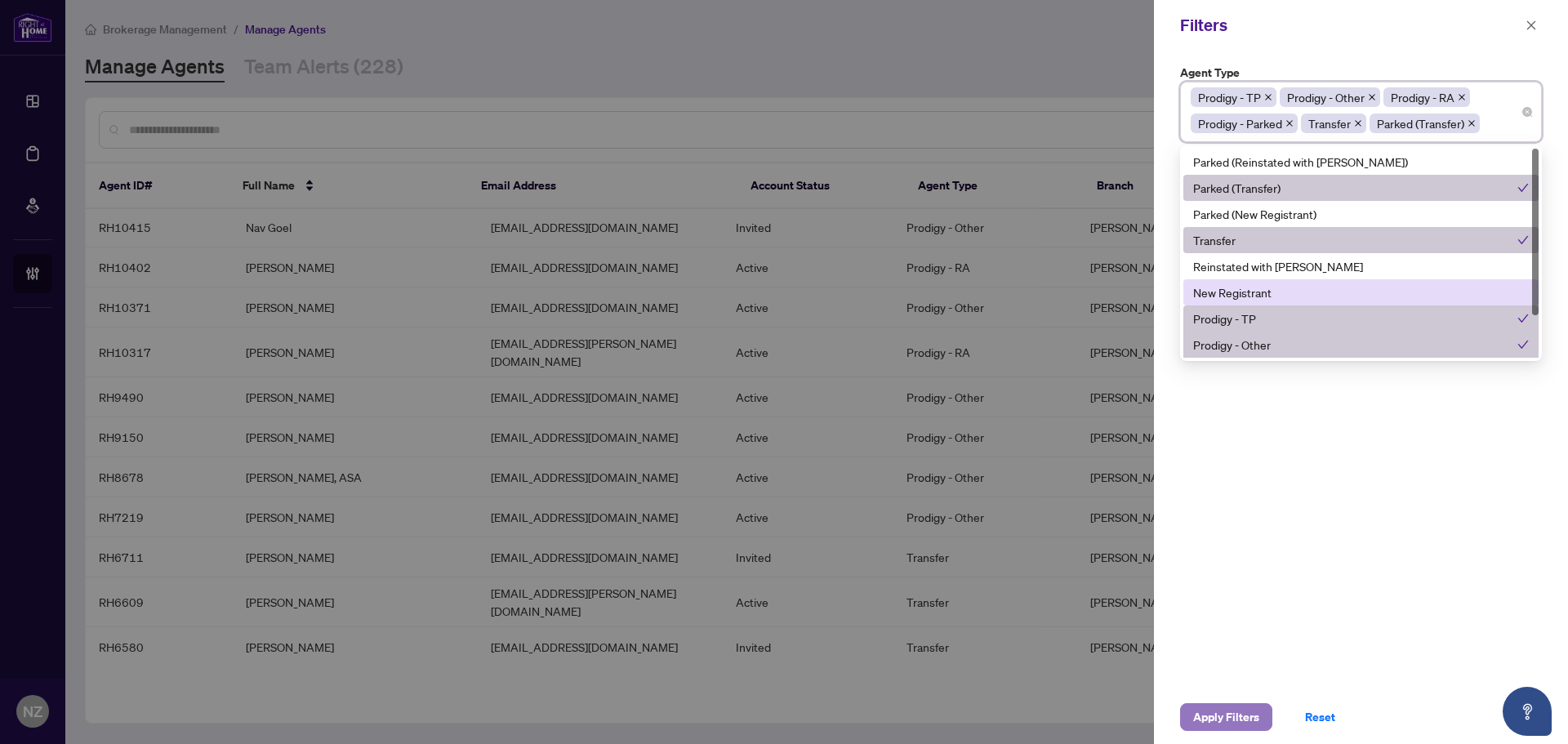
click at [1233, 720] on span "Apply Filters" at bounding box center [1226, 716] width 66 height 26
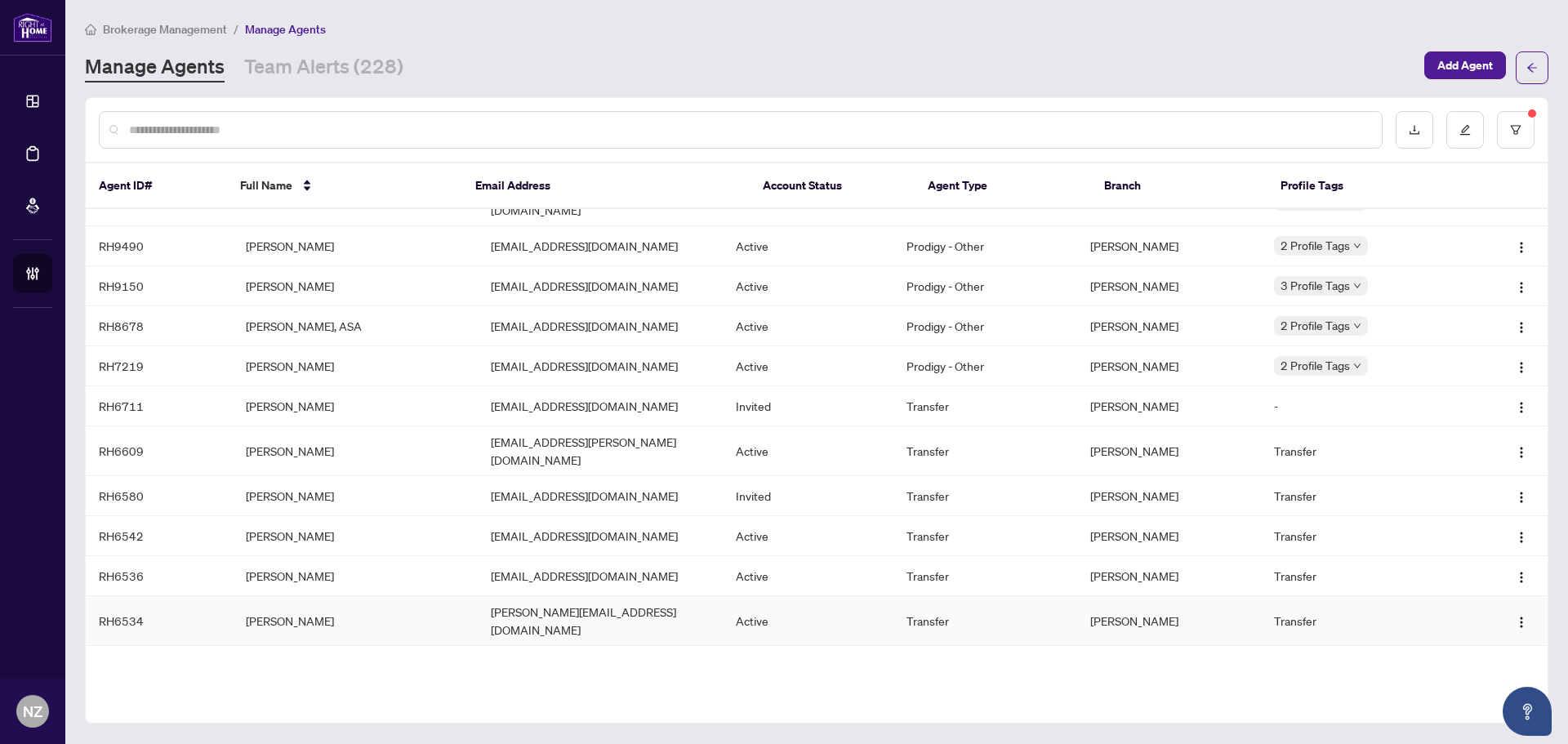
scroll to position [0, 0]
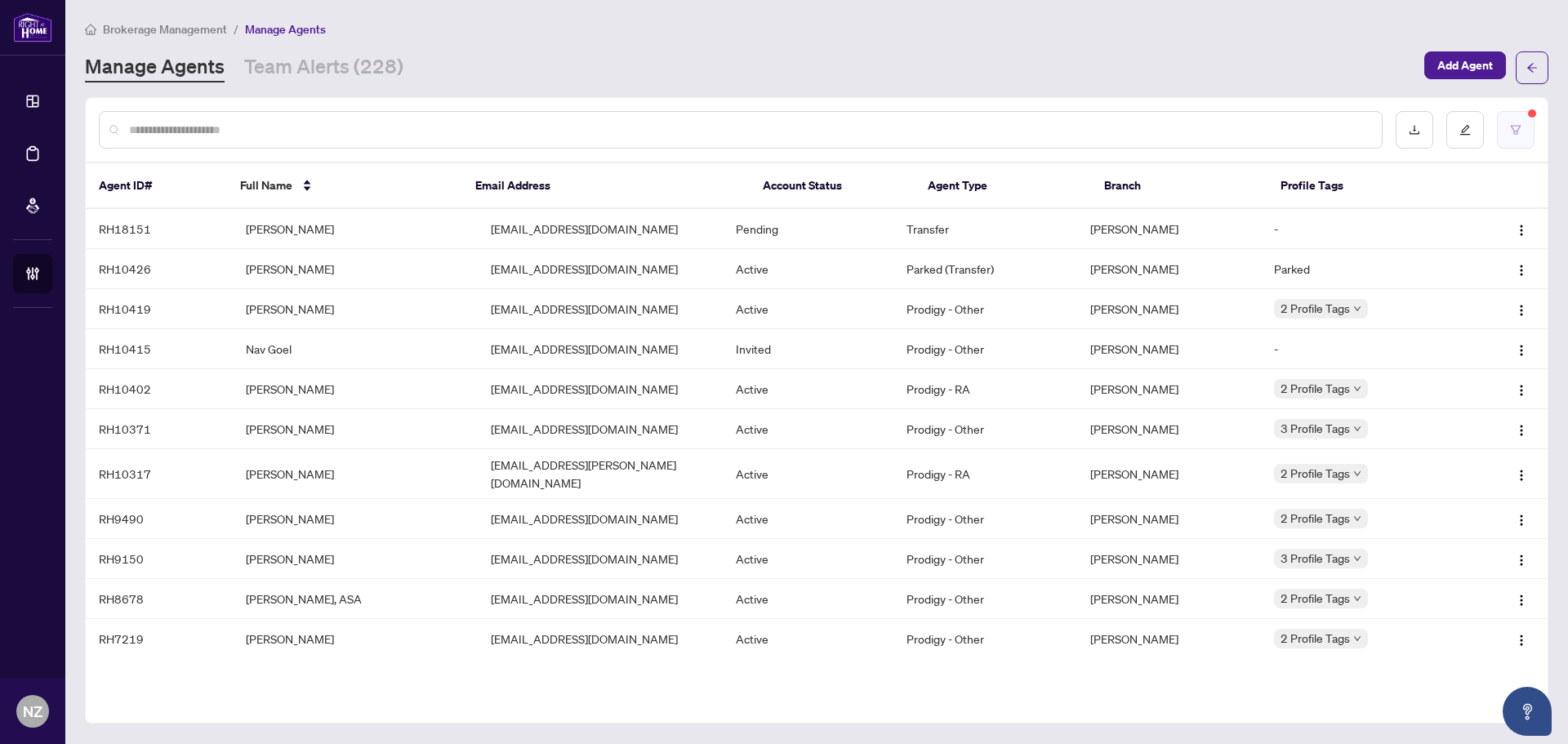
click at [1511, 141] on button "button" at bounding box center [1516, 130] width 38 height 38
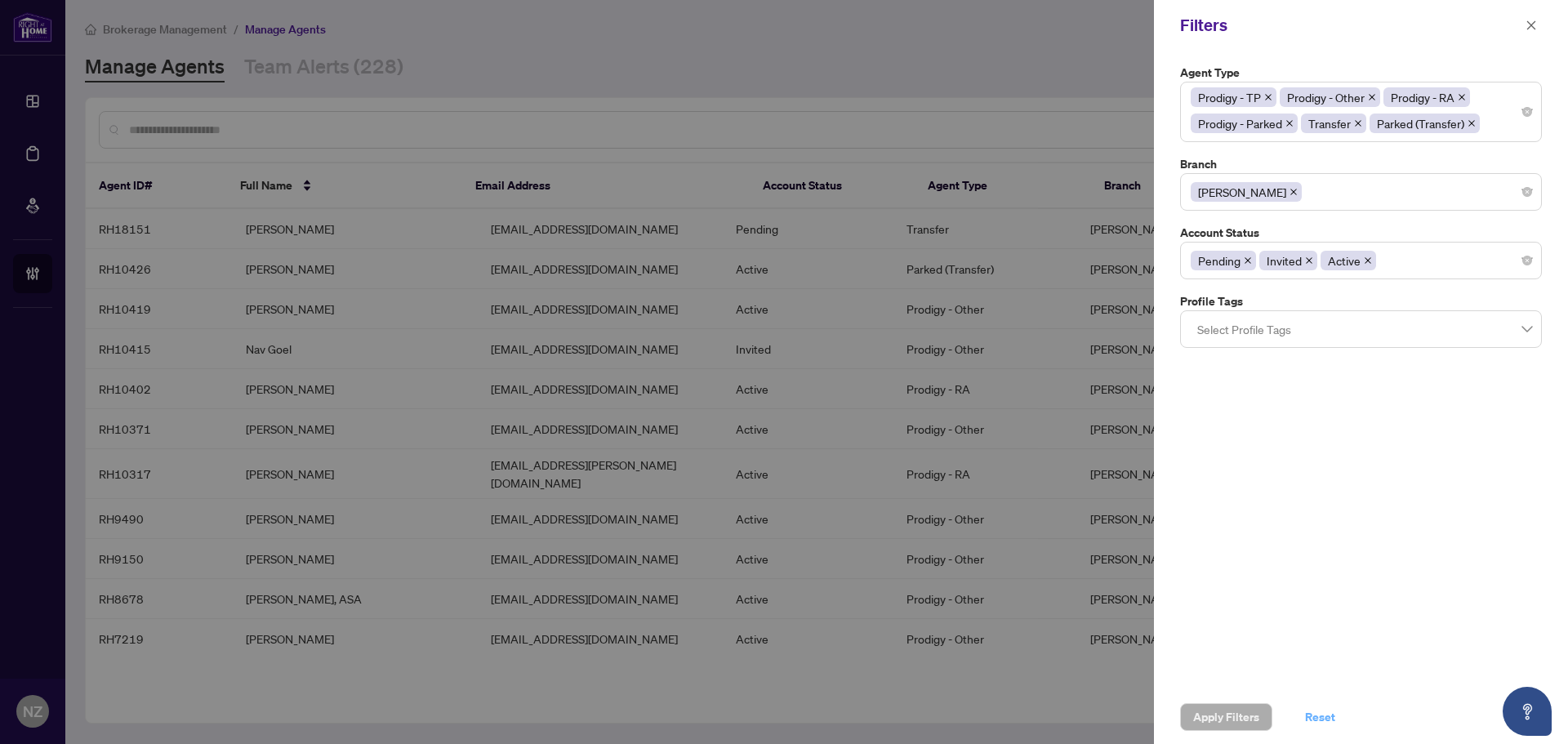
click at [1319, 709] on span "Reset" at bounding box center [1321, 716] width 30 height 26
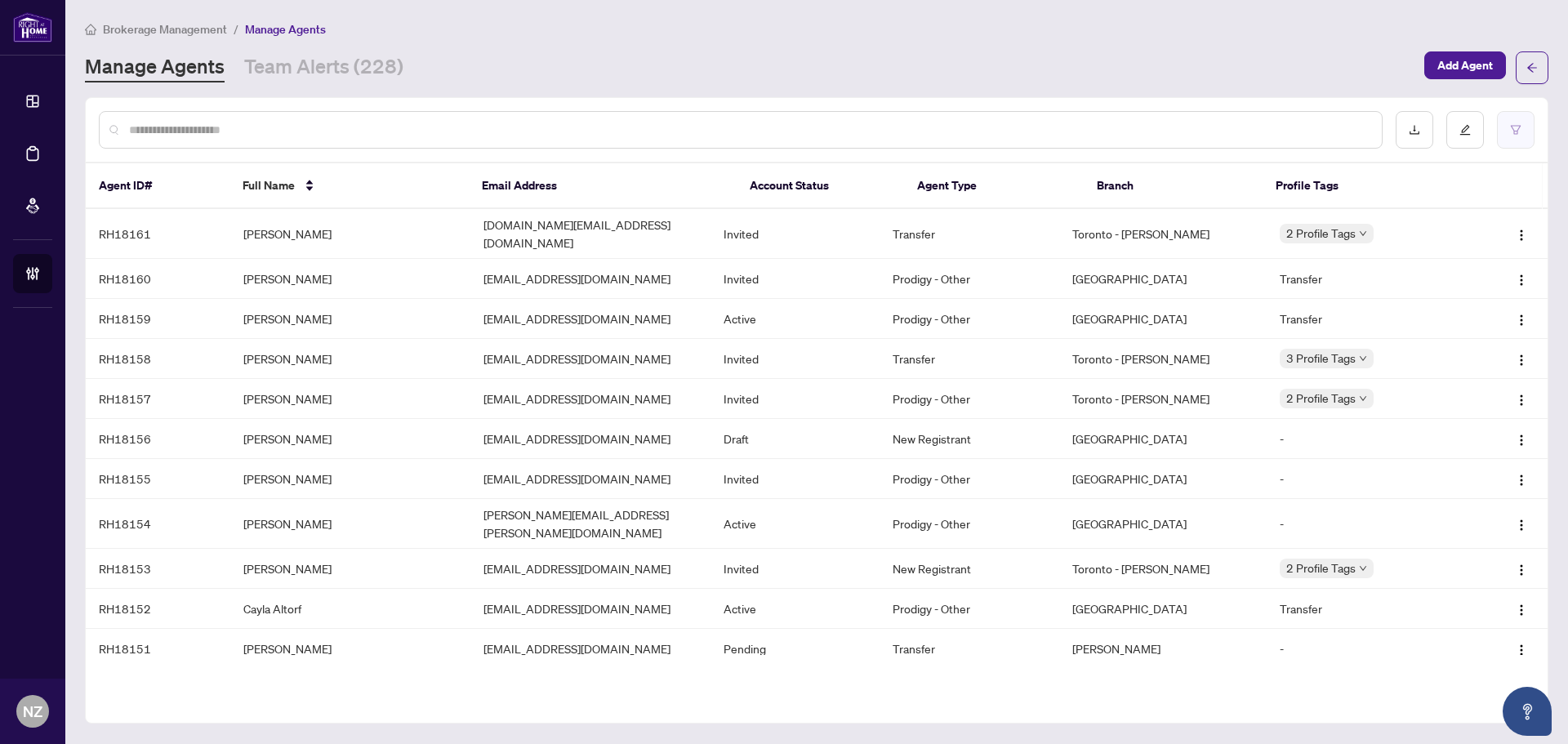
click at [1519, 125] on icon "filter" at bounding box center [1516, 130] width 12 height 12
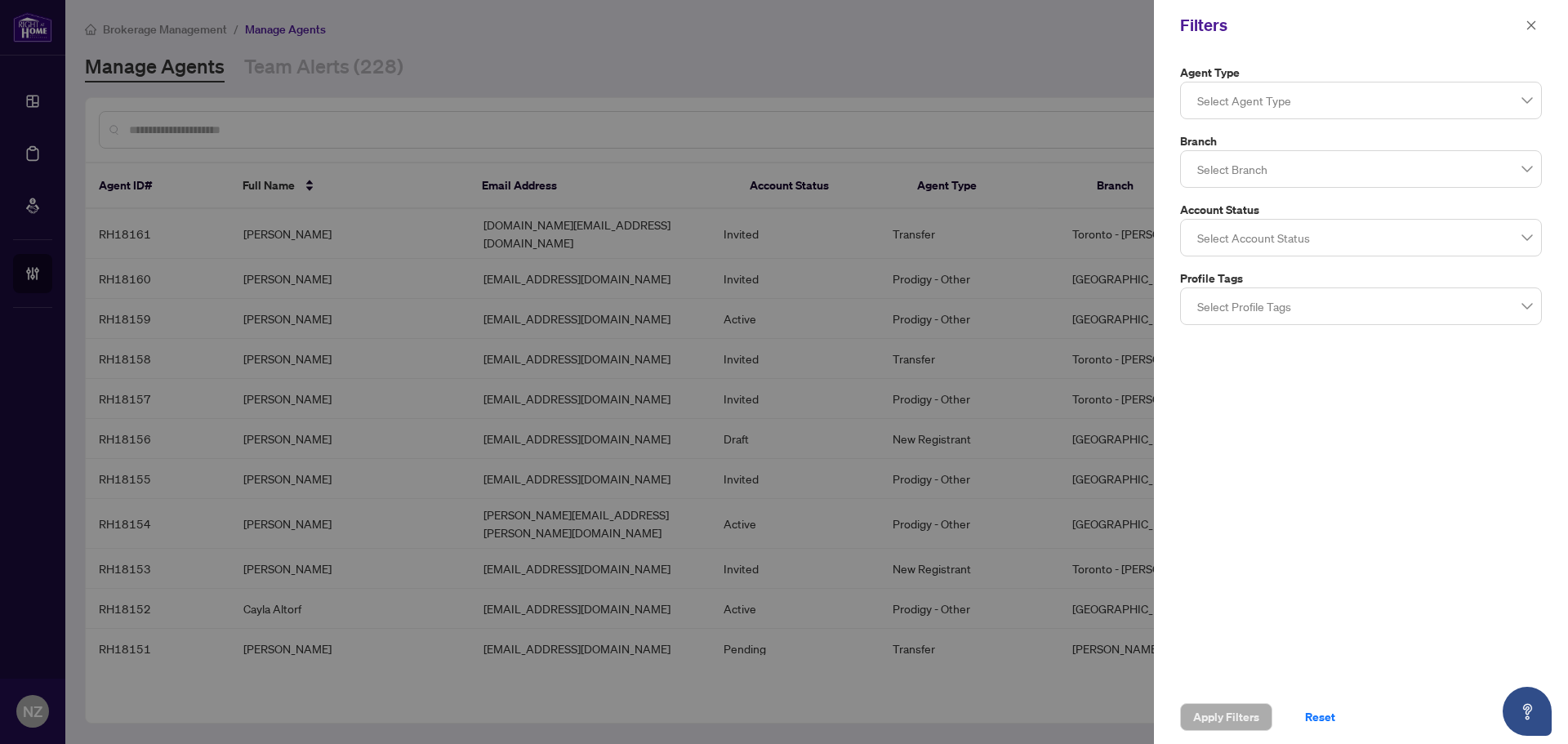
click at [1303, 112] on div at bounding box center [1361, 100] width 341 height 29
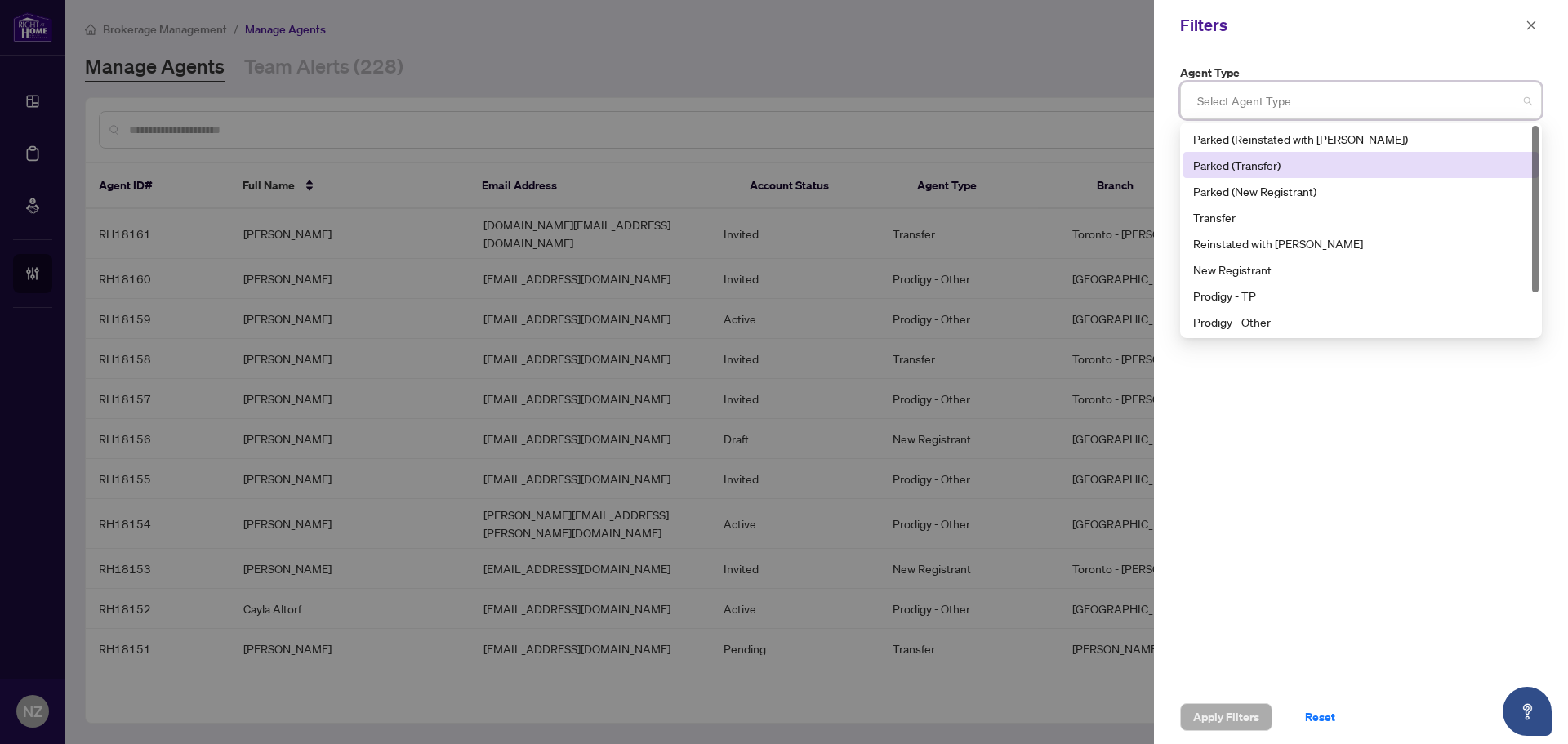
click at [1264, 160] on div "Parked (Transfer)" at bounding box center [1361, 164] width 336 height 18
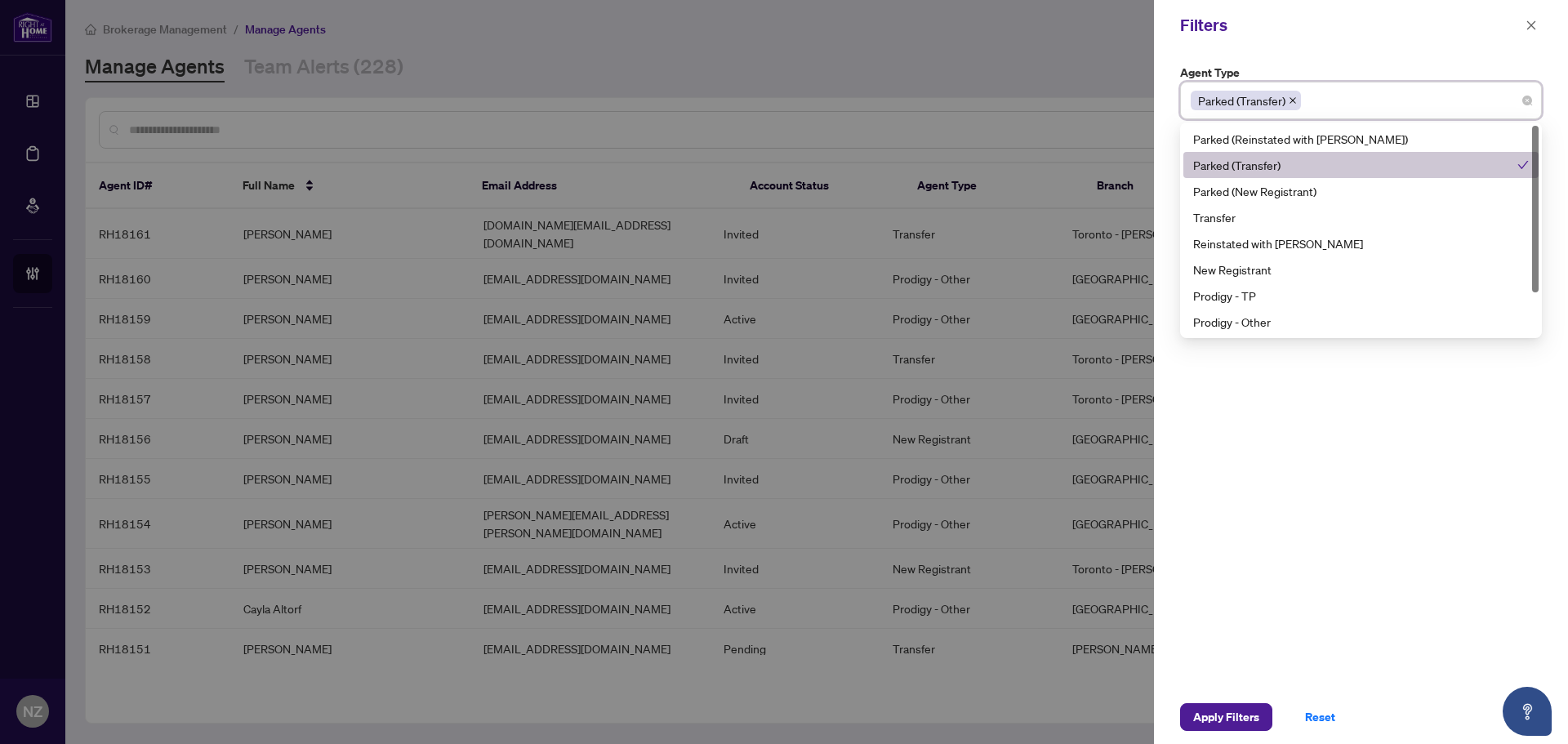
click at [1264, 160] on div "Parked (Transfer)" at bounding box center [1355, 164] width 324 height 18
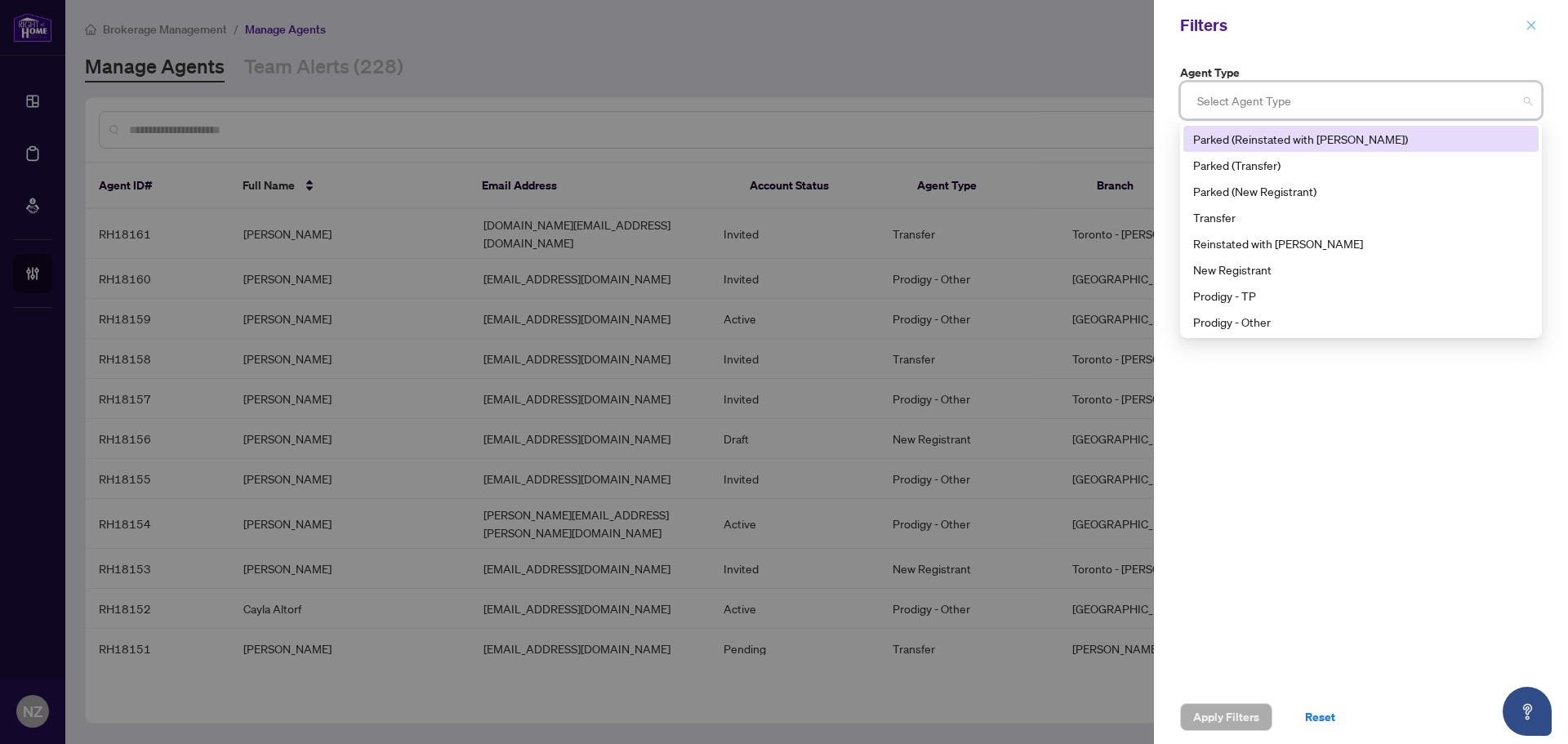
click at [1525, 25] on button "button" at bounding box center [1531, 24] width 21 height 19
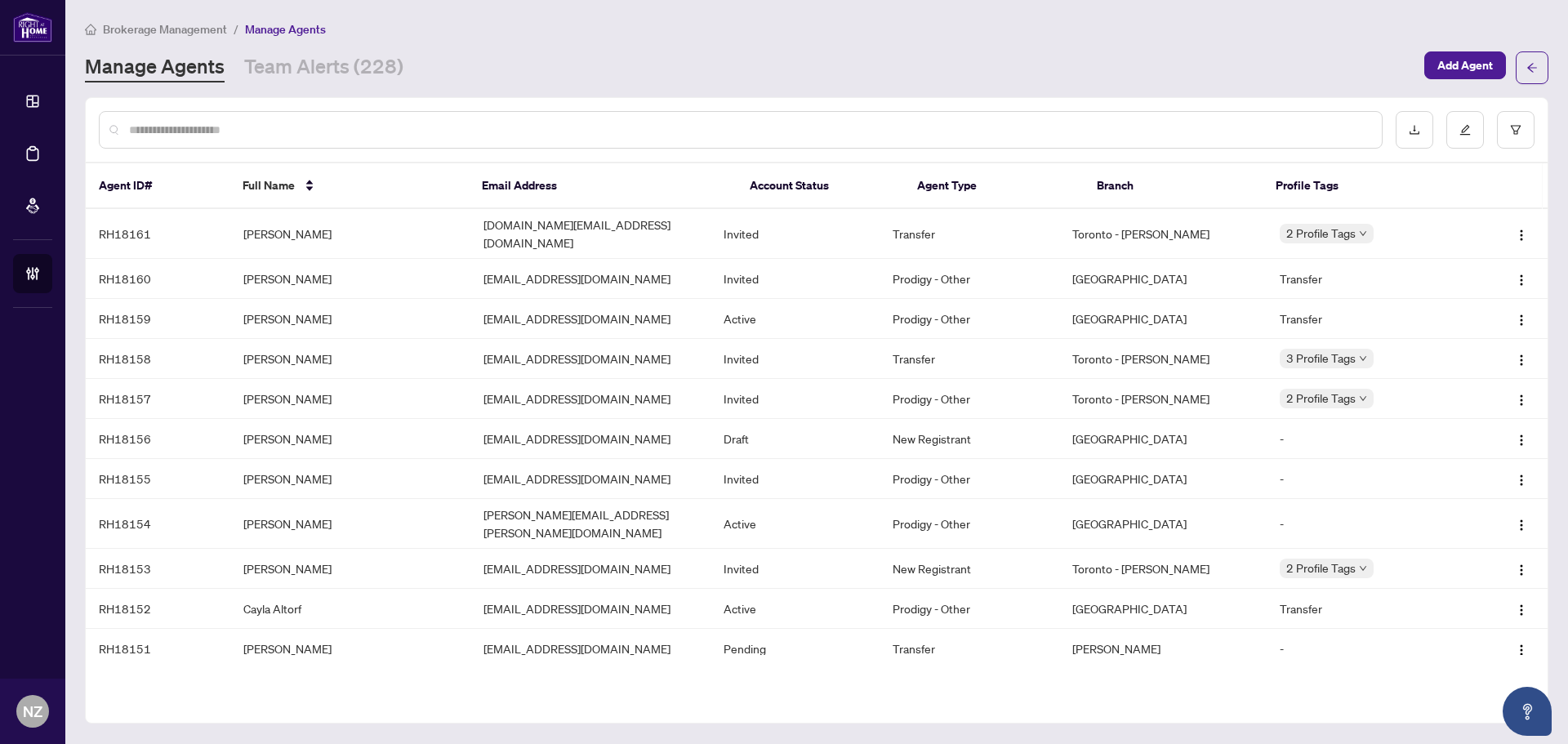
click at [444, 128] on input "text" at bounding box center [748, 130] width 1240 height 18
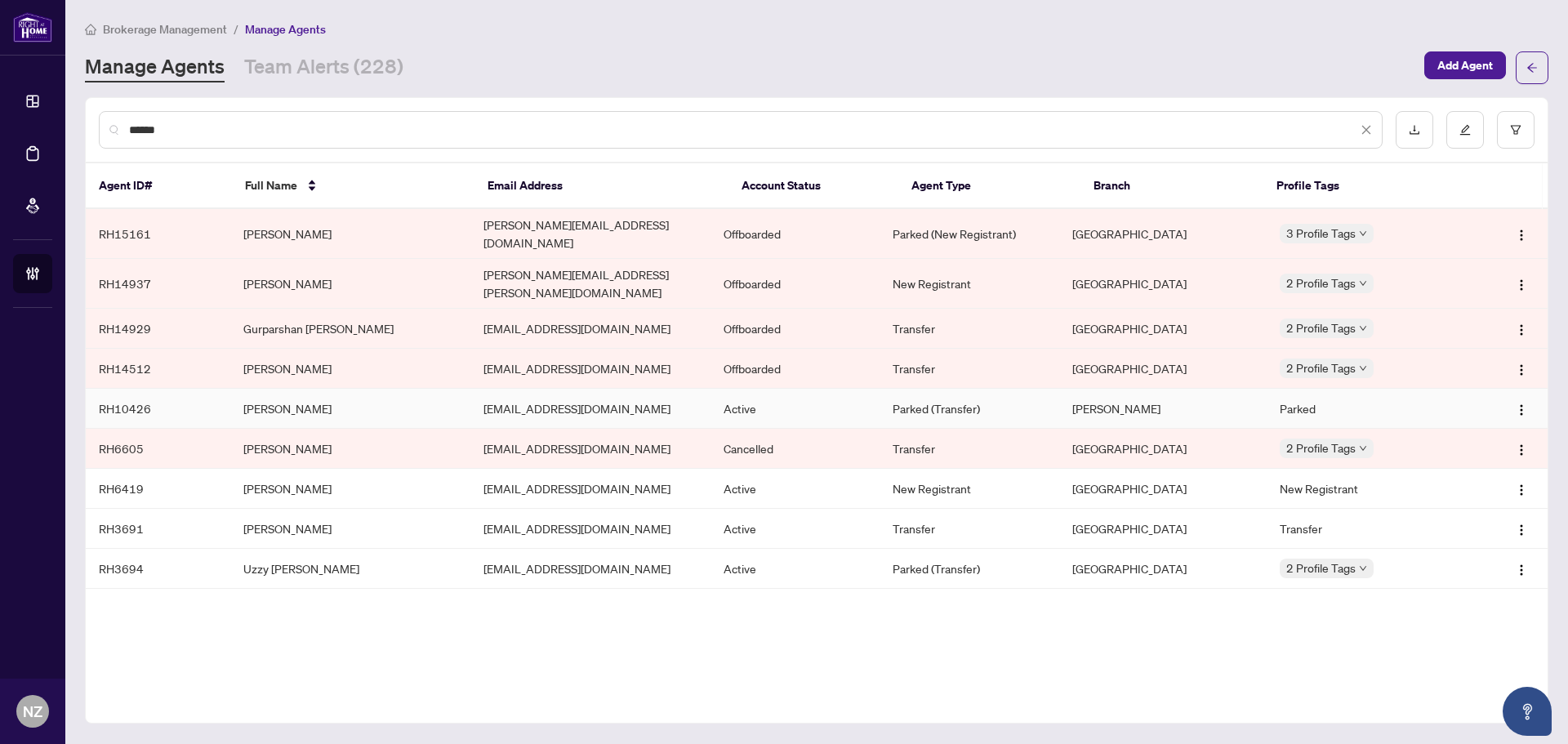
type input "******"
click at [325, 389] on td "[PERSON_NAME]" at bounding box center [350, 409] width 240 height 40
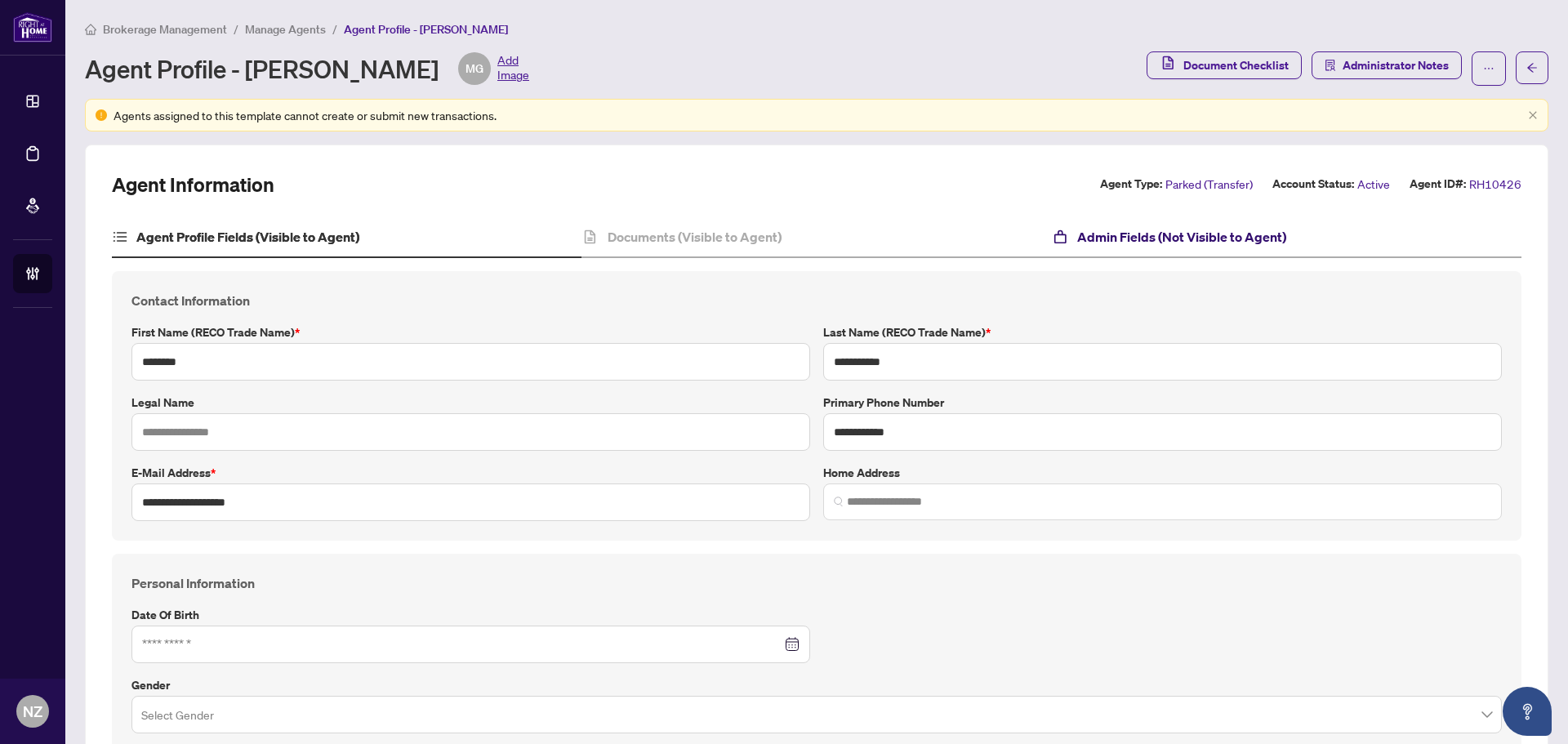
click at [1143, 228] on h4 "Admin Fields (Not Visible to Agent)" at bounding box center [1182, 236] width 209 height 19
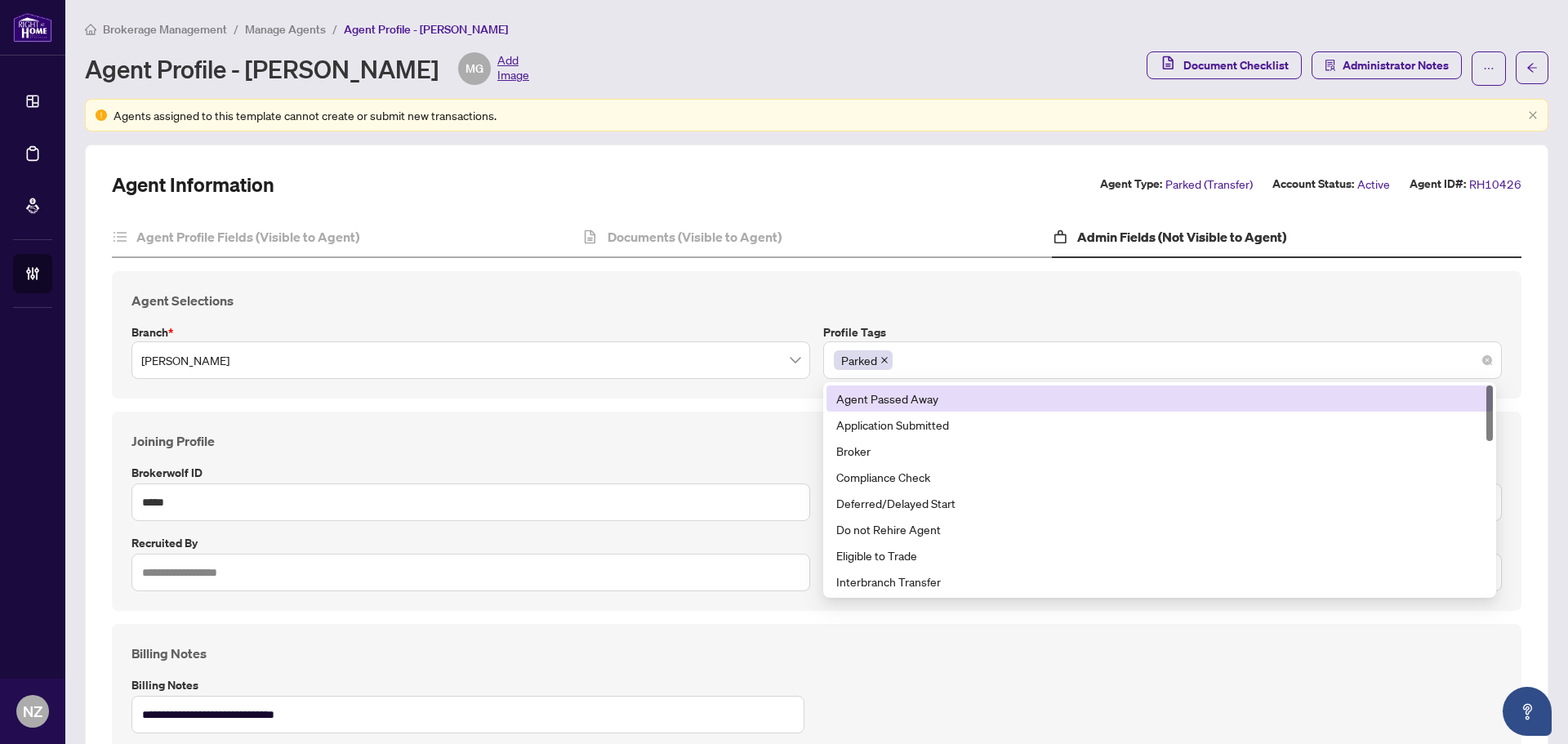
click at [944, 361] on div "Parked" at bounding box center [1162, 359] width 657 height 29
click at [949, 310] on div "Agent Selections Branch * [PERSON_NAME] Profile Tags Parked 4 22 Agent Passed A…" at bounding box center [816, 334] width 1410 height 127
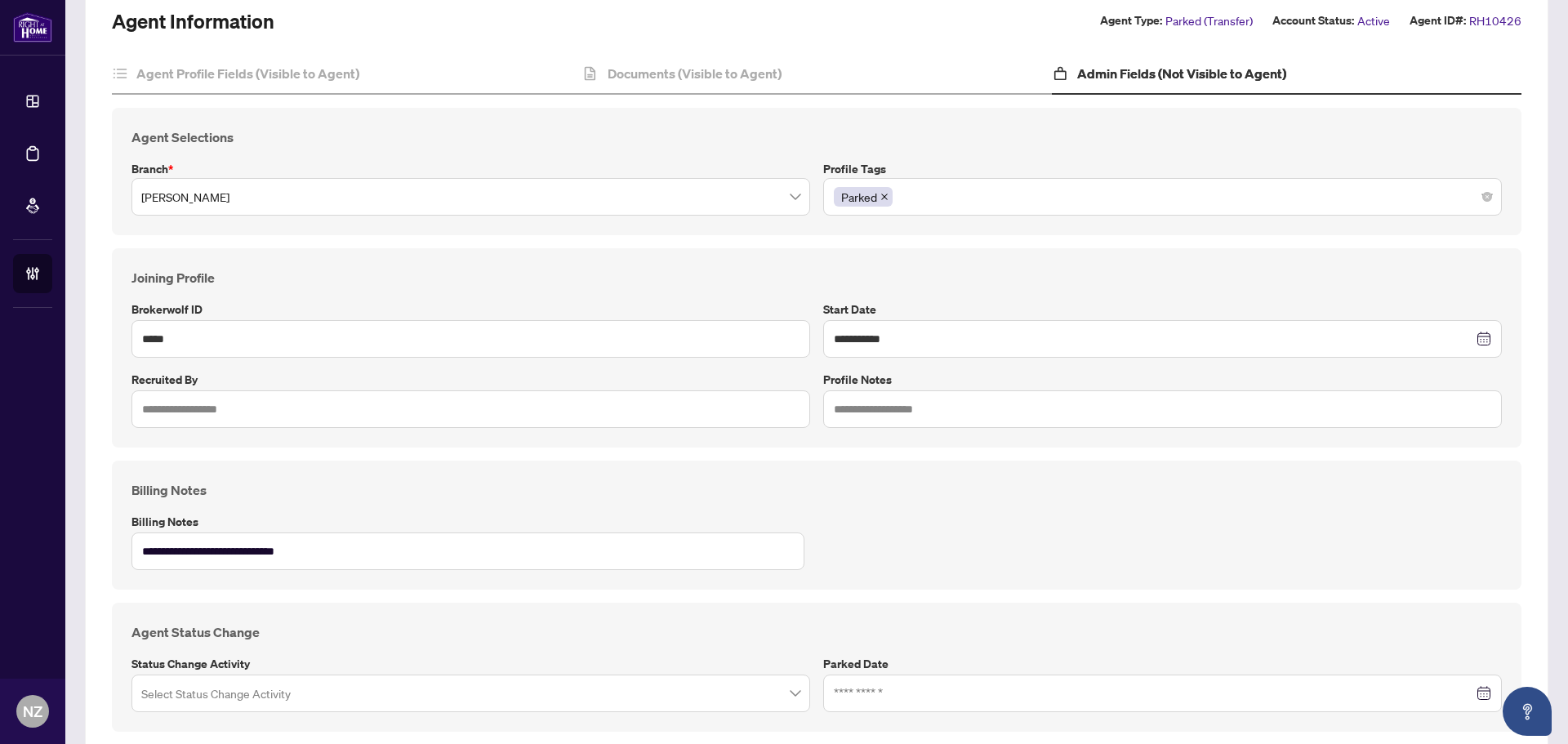
scroll to position [244, 0]
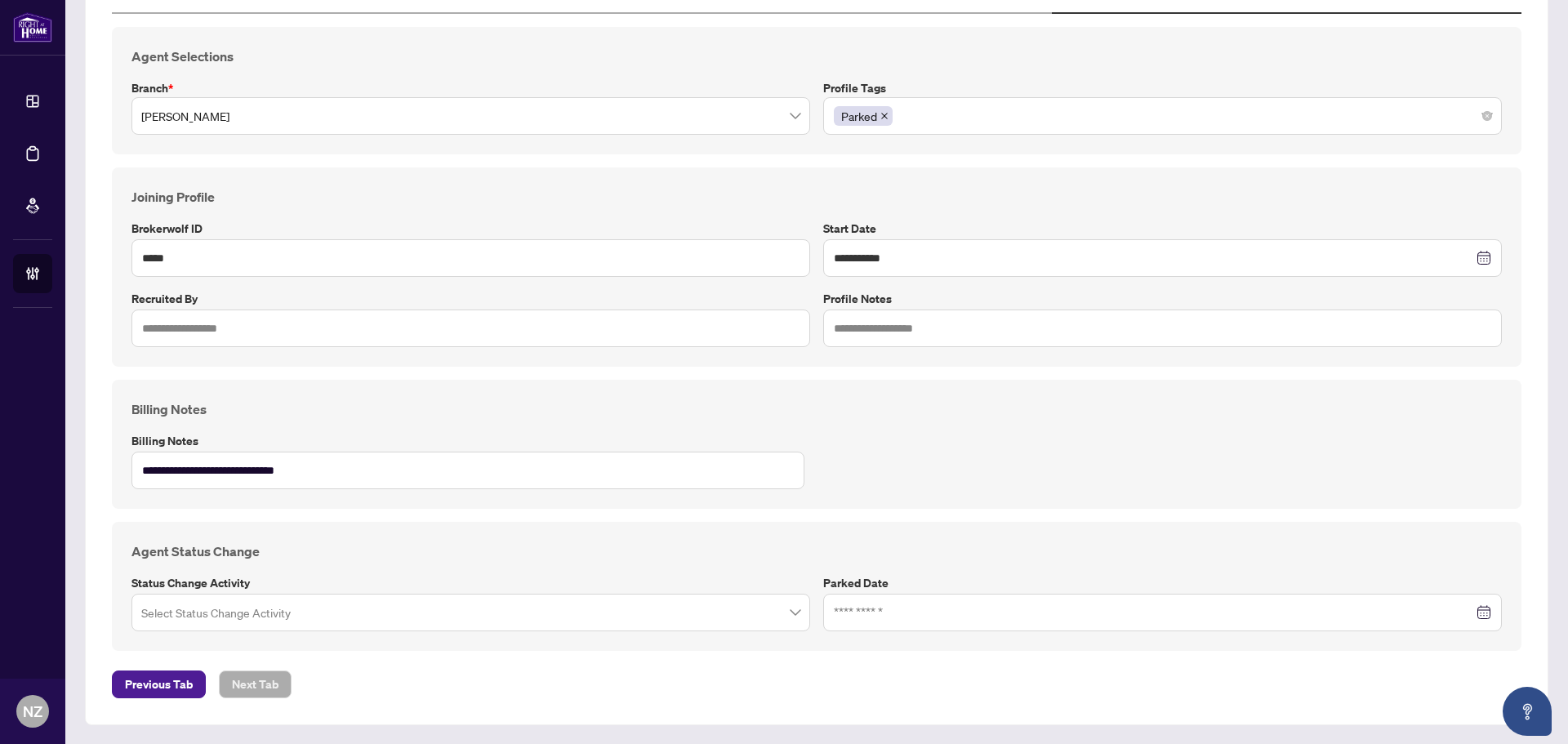
click at [573, 622] on input "search" at bounding box center [464, 614] width 645 height 36
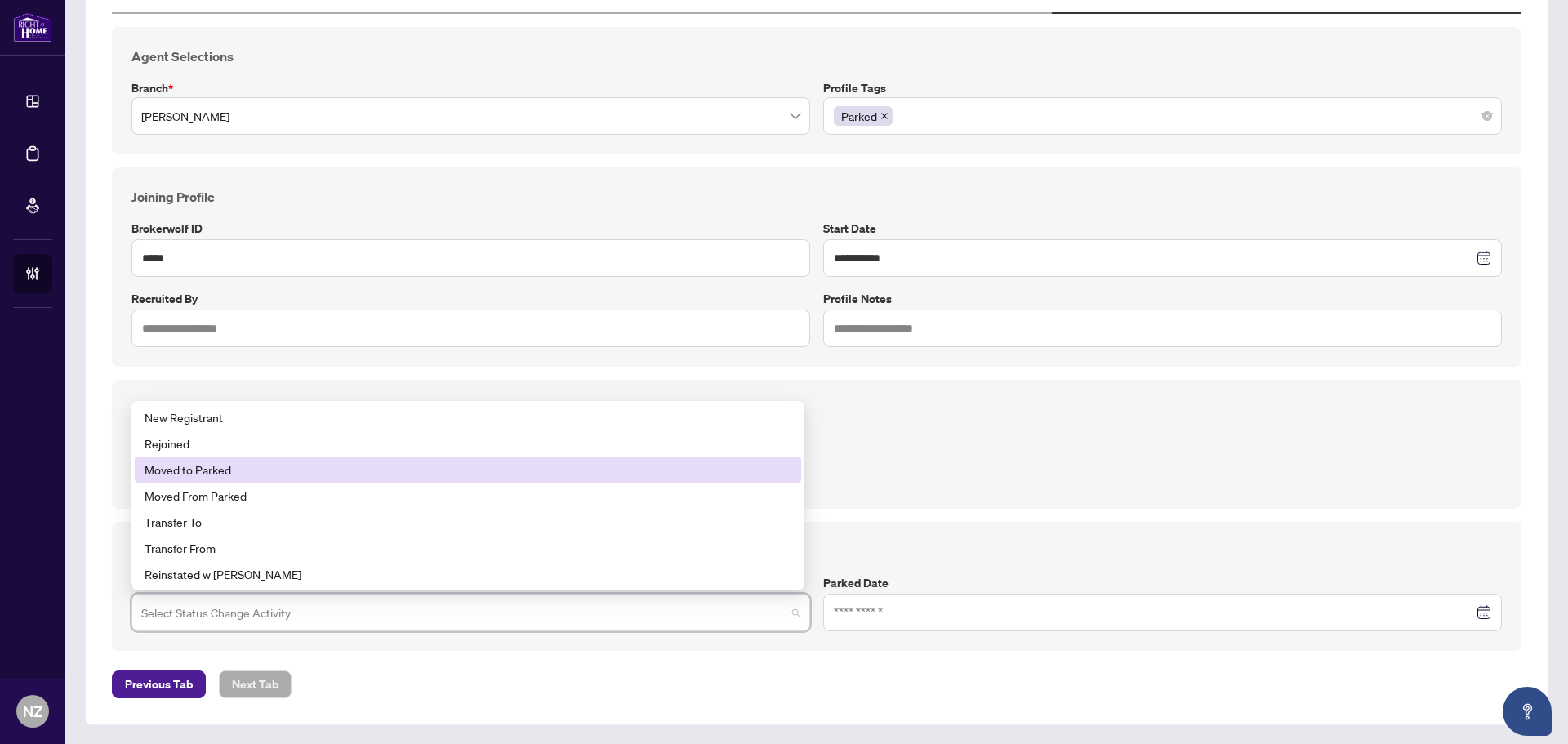
click at [215, 473] on div "Moved to Parked" at bounding box center [468, 469] width 646 height 18
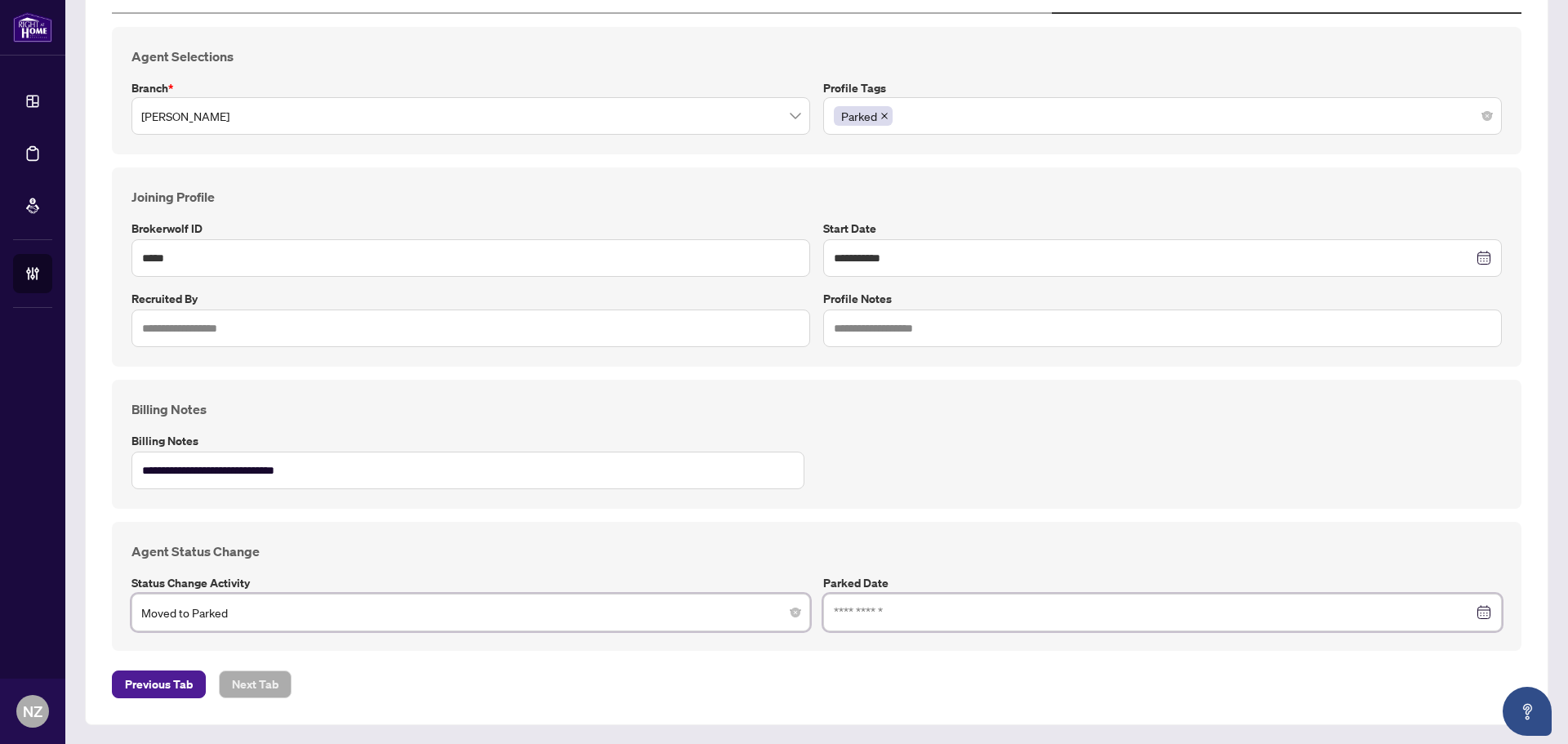
click at [885, 605] on input at bounding box center [1154, 612] width 640 height 18
type input "**********"
drag, startPoint x: 937, startPoint y: 477, endPoint x: 944, endPoint y: 598, distance: 121.2
click at [936, 477] on div "20" at bounding box center [940, 478] width 19 height 19
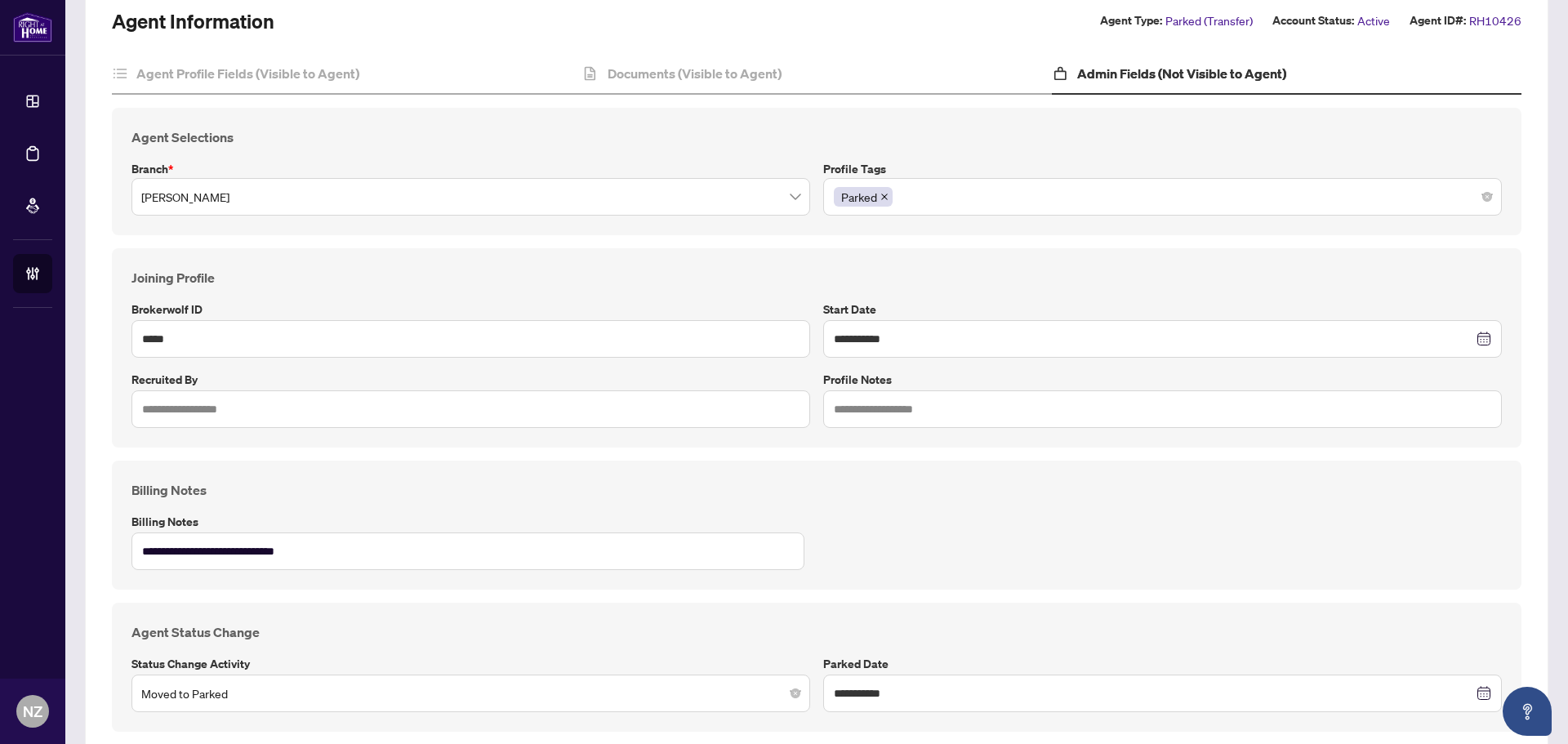
scroll to position [0, 0]
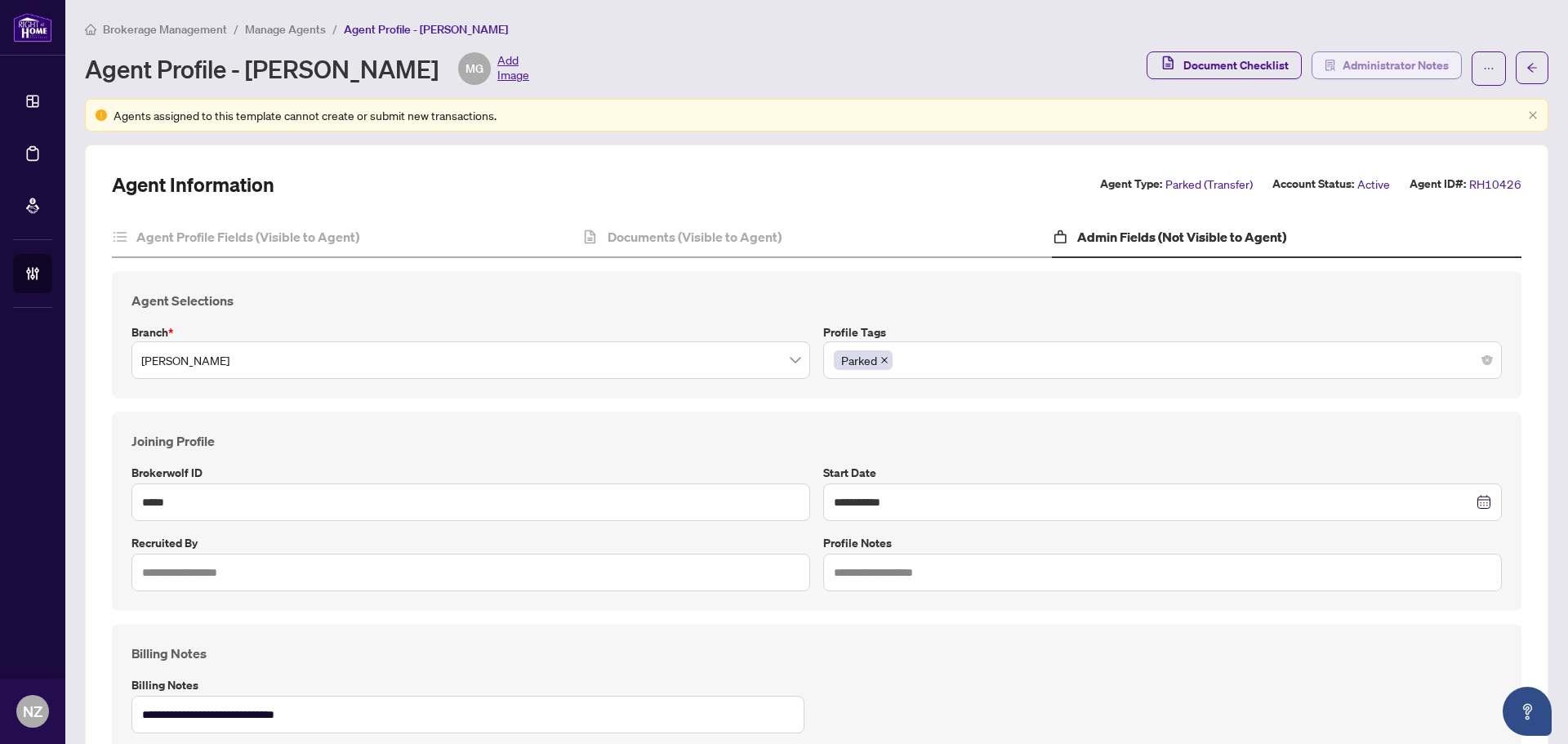
click at [1363, 54] on span "Administrator Notes" at bounding box center [1395, 65] width 106 height 26
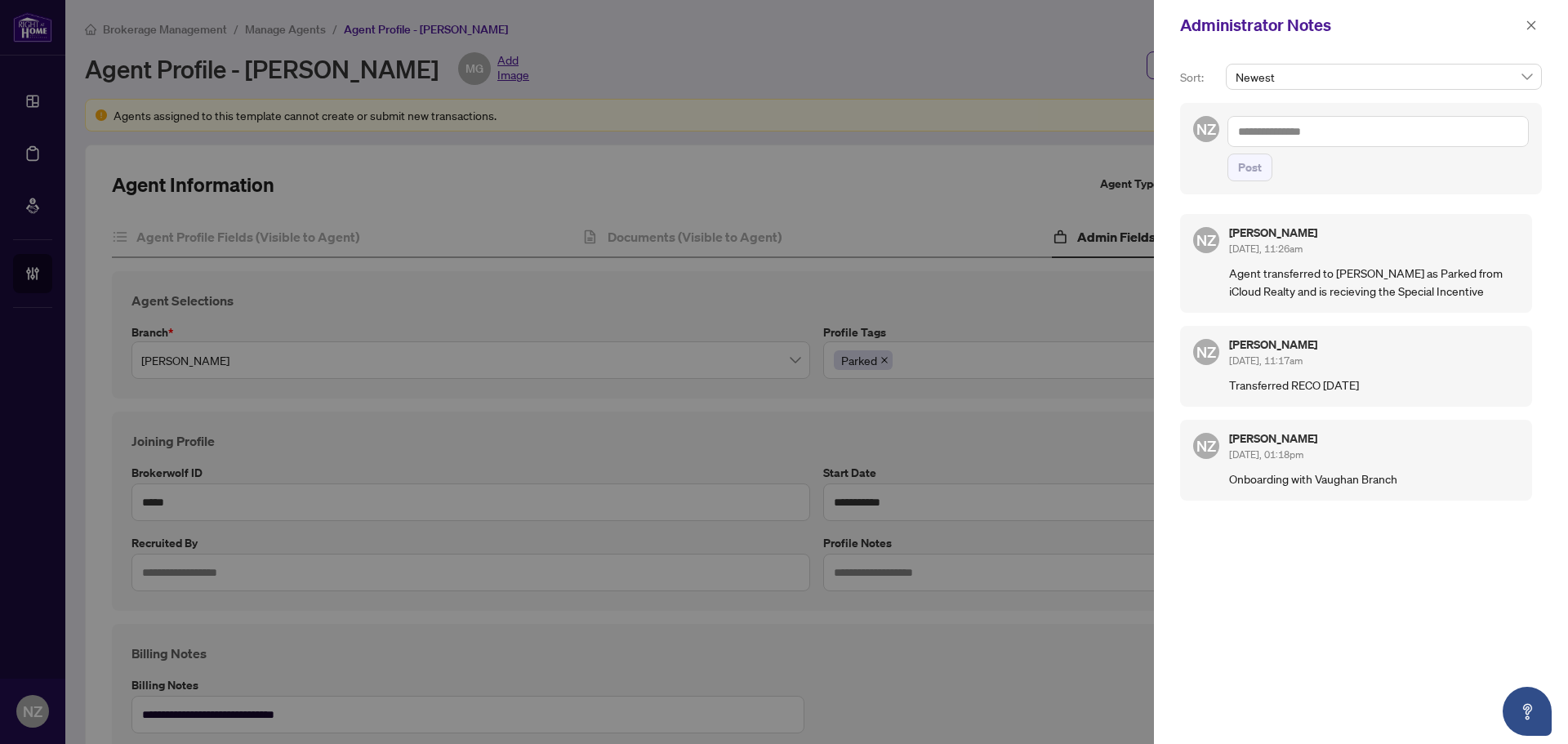
click at [1322, 136] on textarea at bounding box center [1378, 131] width 301 height 31
type textarea "**********"
click at [1254, 162] on span "Post" at bounding box center [1250, 167] width 24 height 26
